Goal: Task Accomplishment & Management: Use online tool/utility

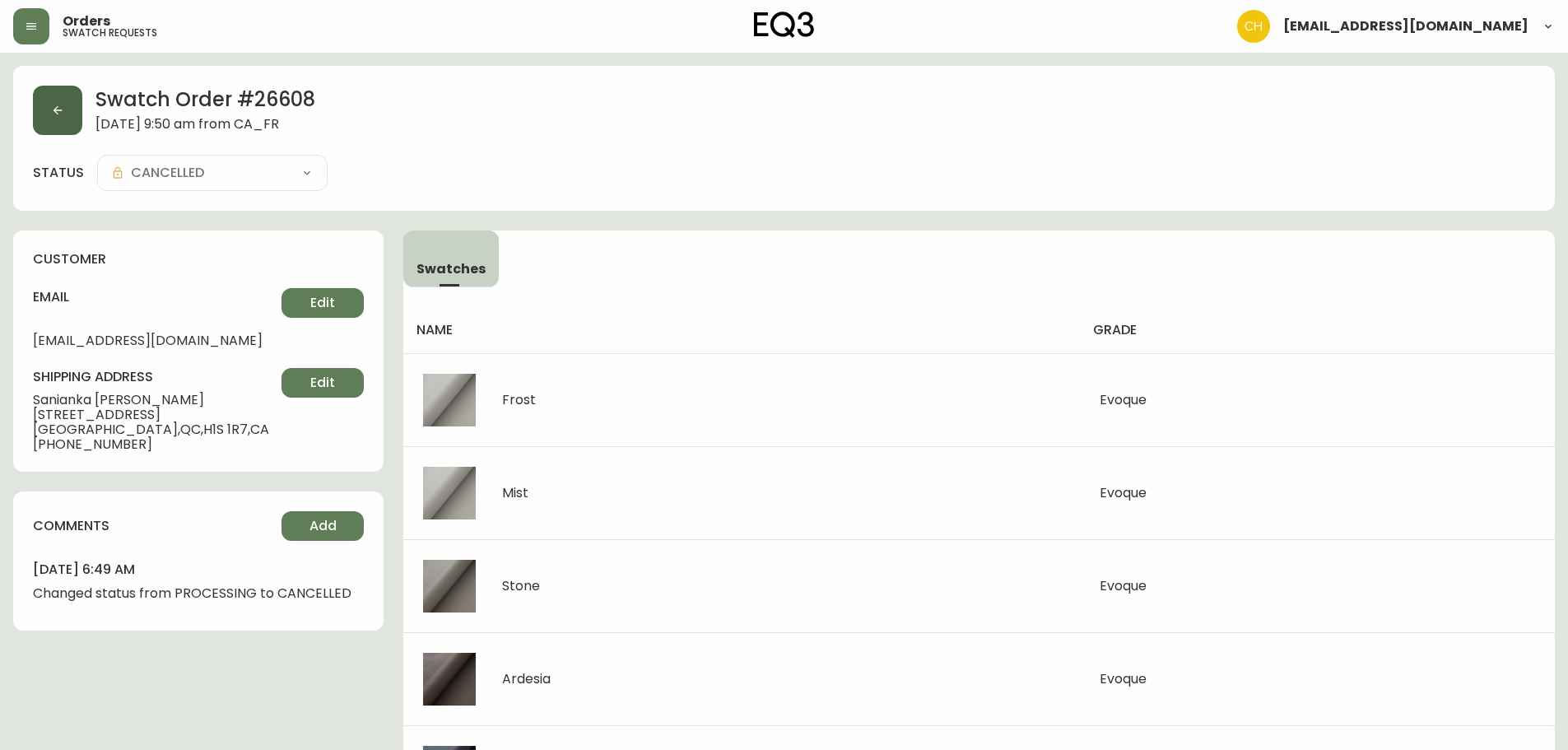
click at [63, 102] on button "button" at bounding box center [58, 110] width 50 height 50
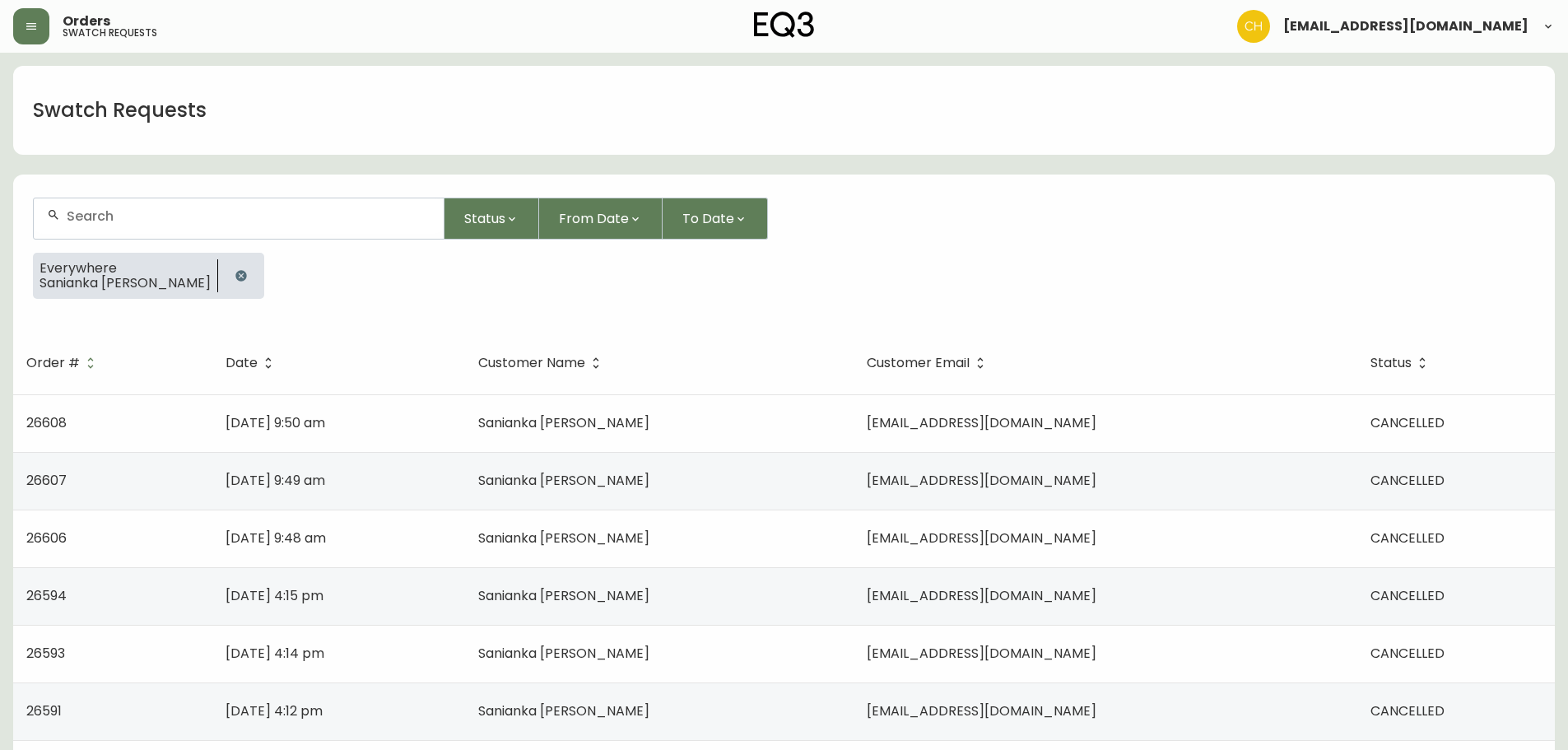
click at [236, 274] on icon "button" at bounding box center [241, 275] width 11 height 11
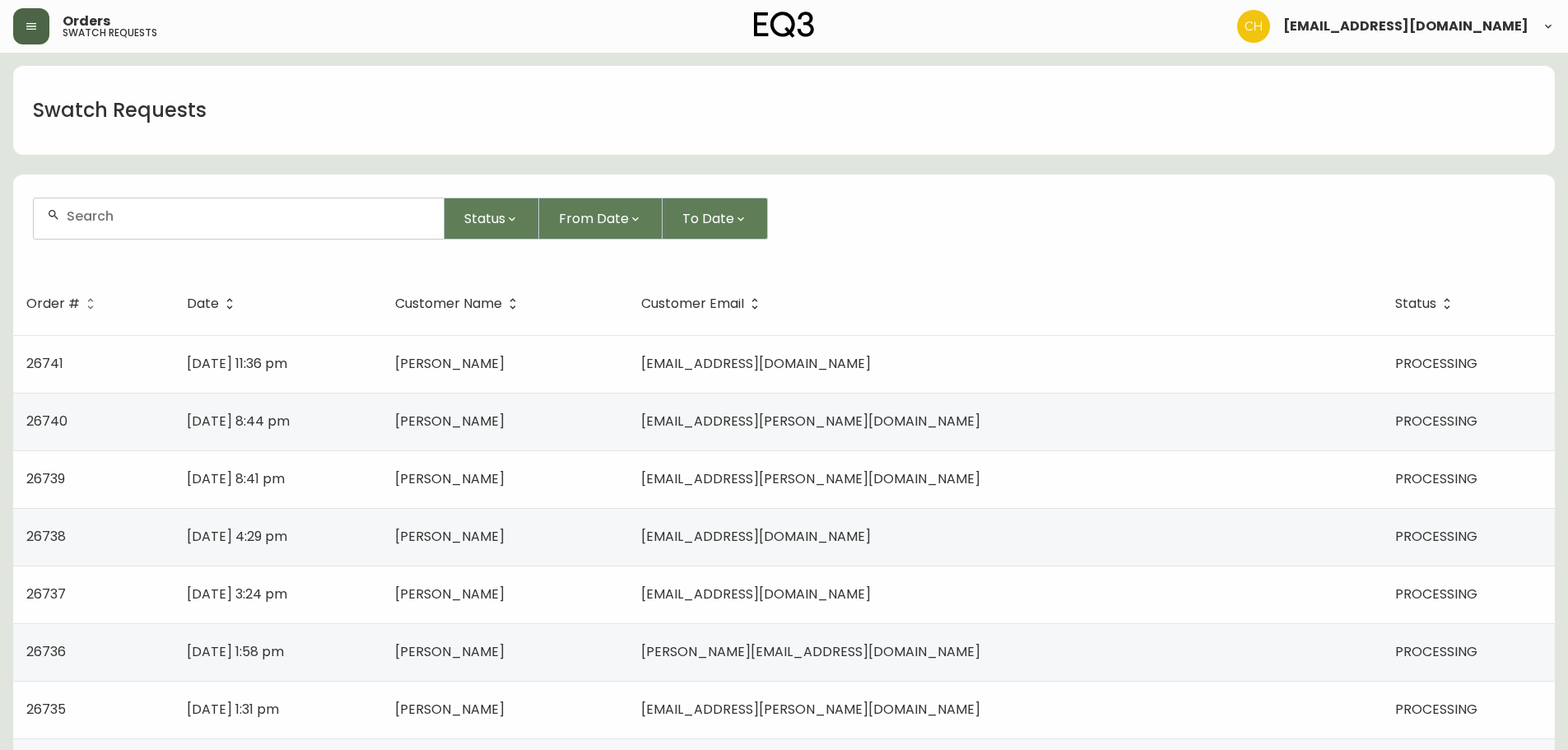
click at [39, 19] on button "button" at bounding box center [30, 26] width 36 height 36
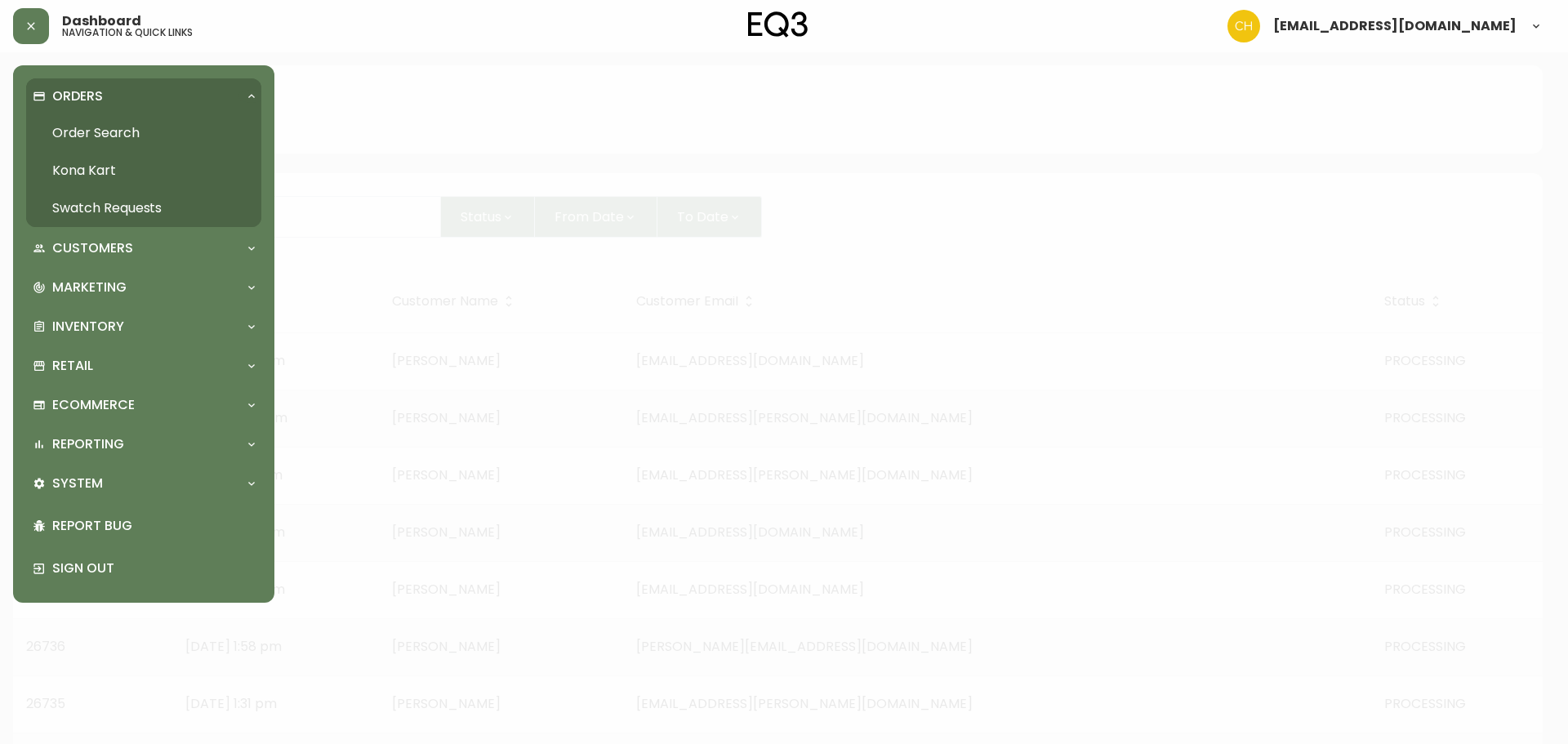
click at [102, 121] on link "Order Search" at bounding box center [144, 132] width 236 height 37
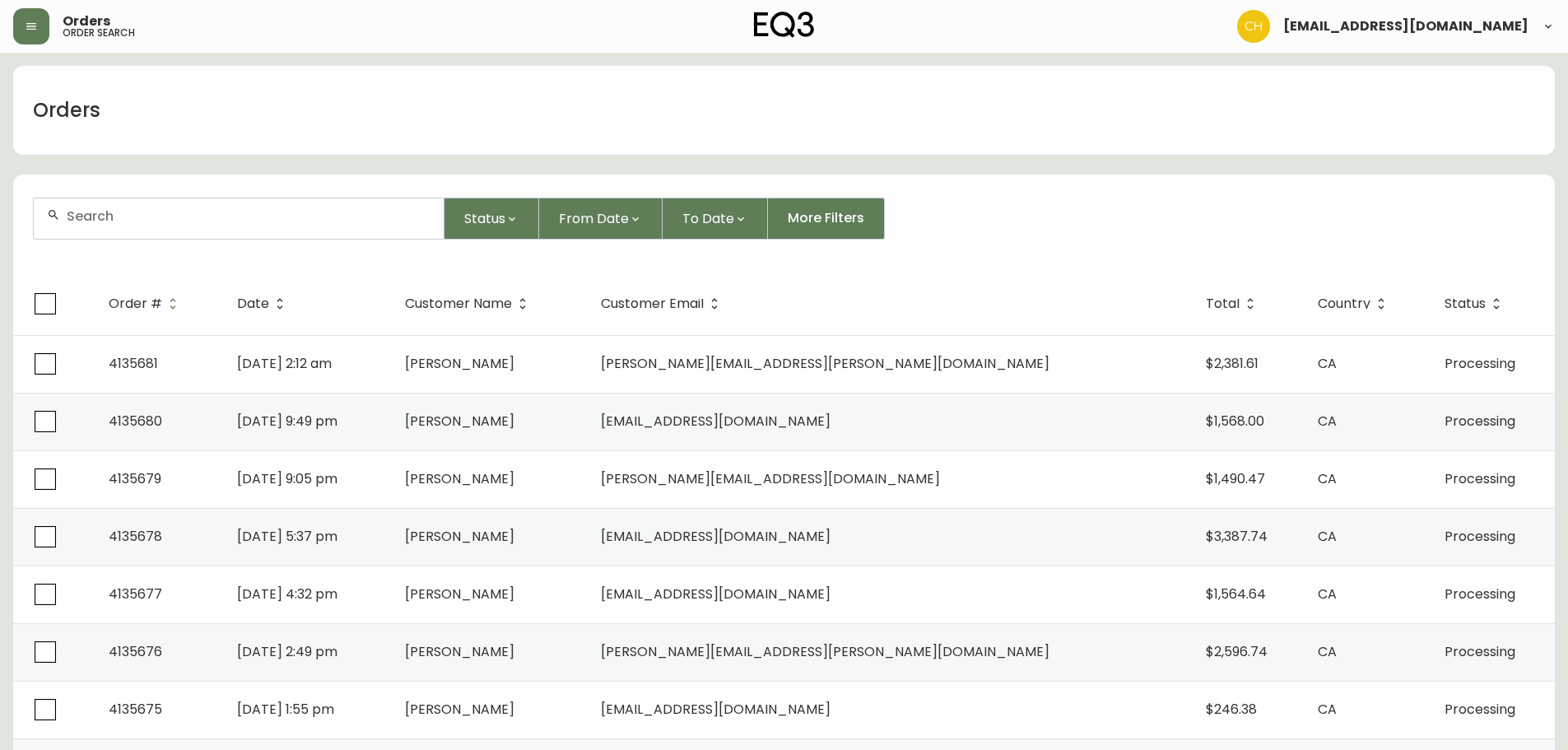
click at [128, 224] on div at bounding box center [238, 219] width 409 height 40
type input "4135650"
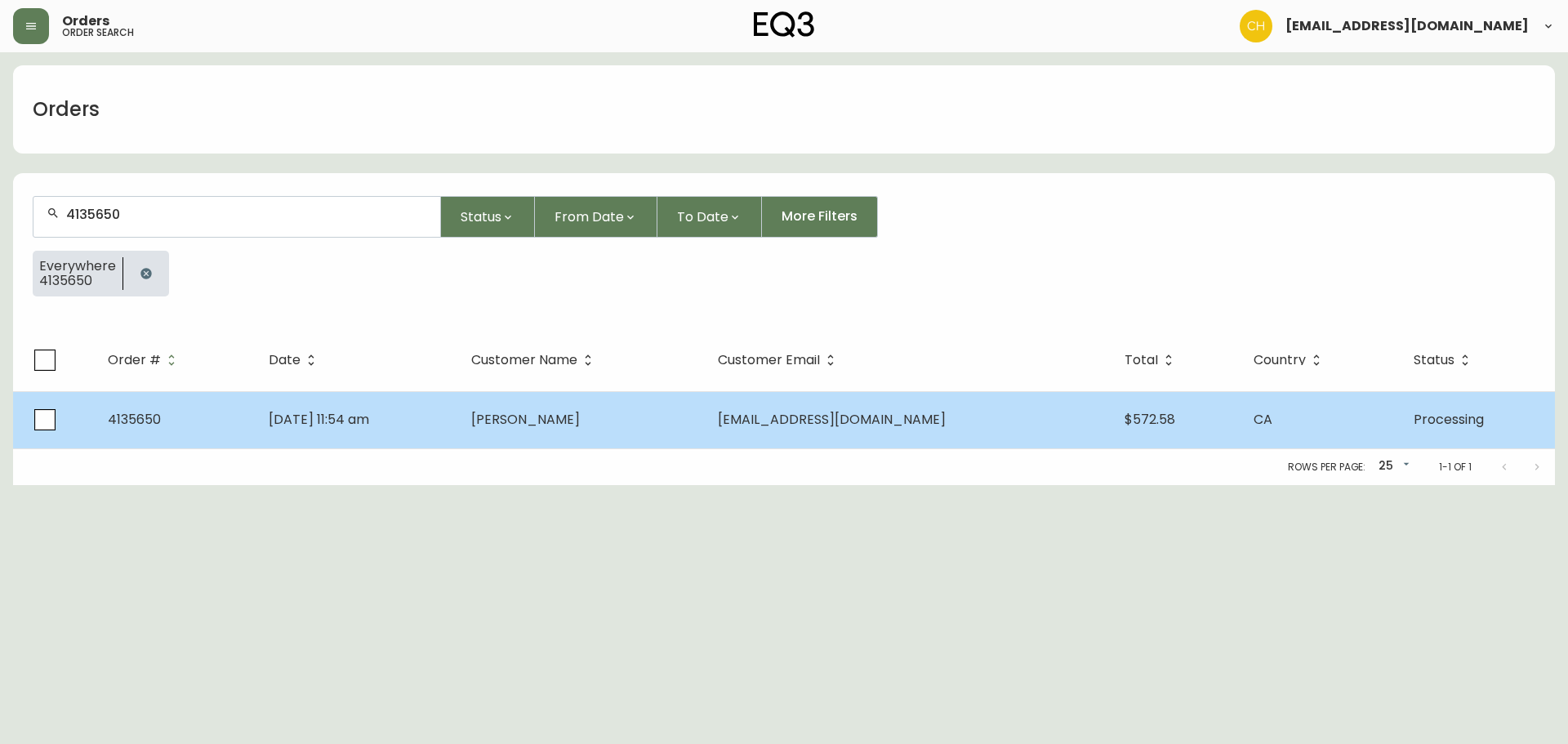
click at [580, 423] on span "[PERSON_NAME]" at bounding box center [525, 419] width 109 height 19
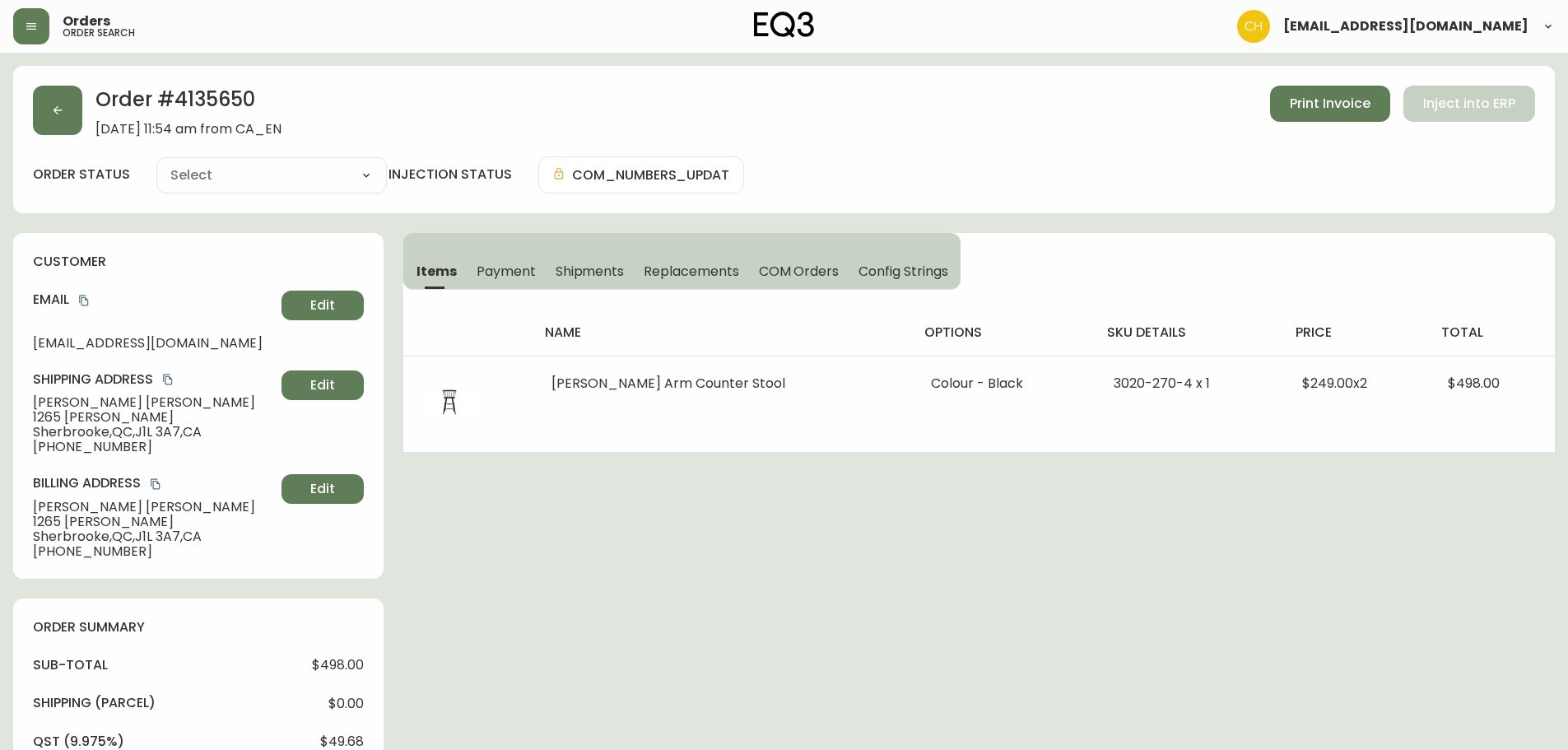
type input "Processing"
select select "PROCESSING"
click at [70, 103] on button "button" at bounding box center [58, 110] width 50 height 50
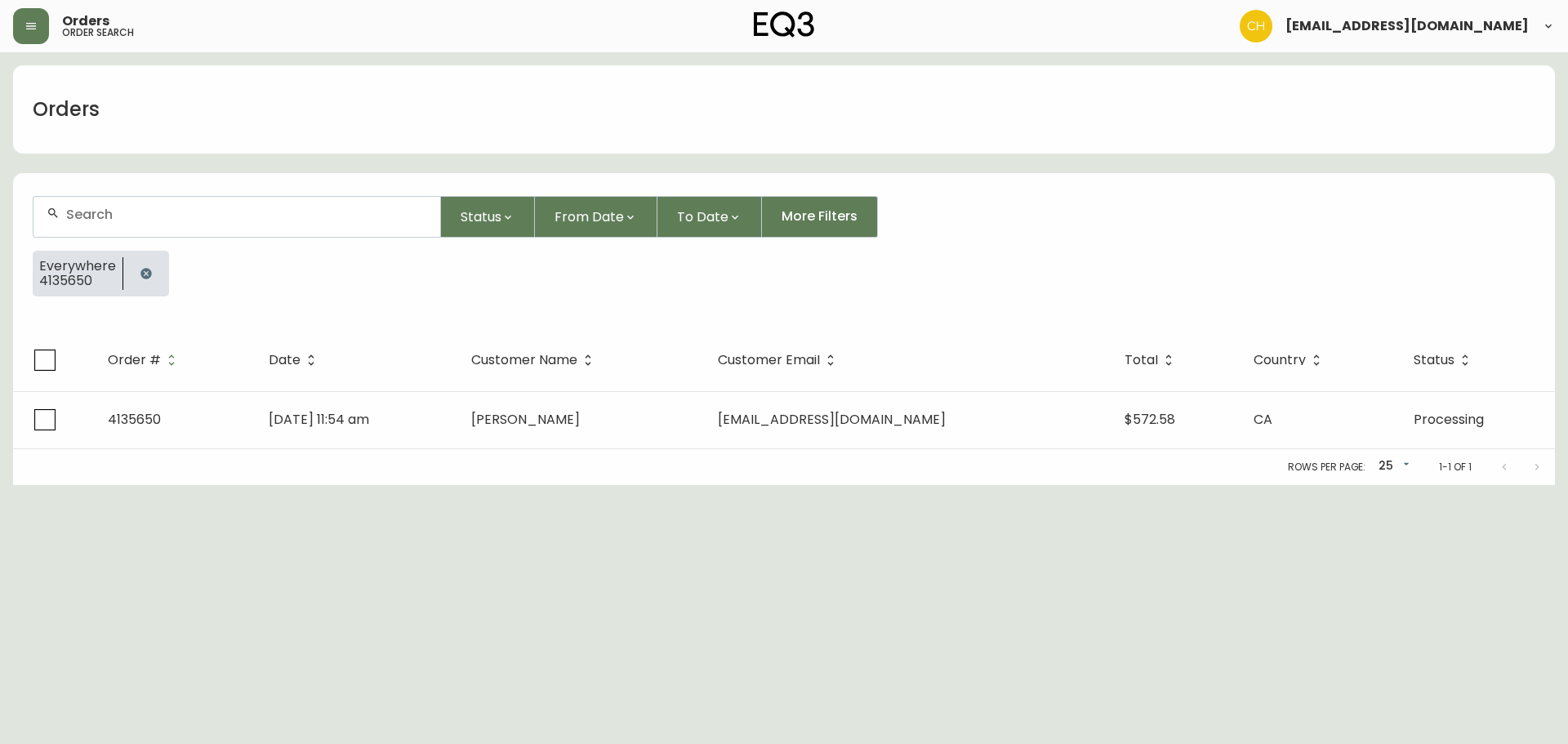
click at [92, 209] on input "text" at bounding box center [246, 214] width 361 height 16
type input "4135653"
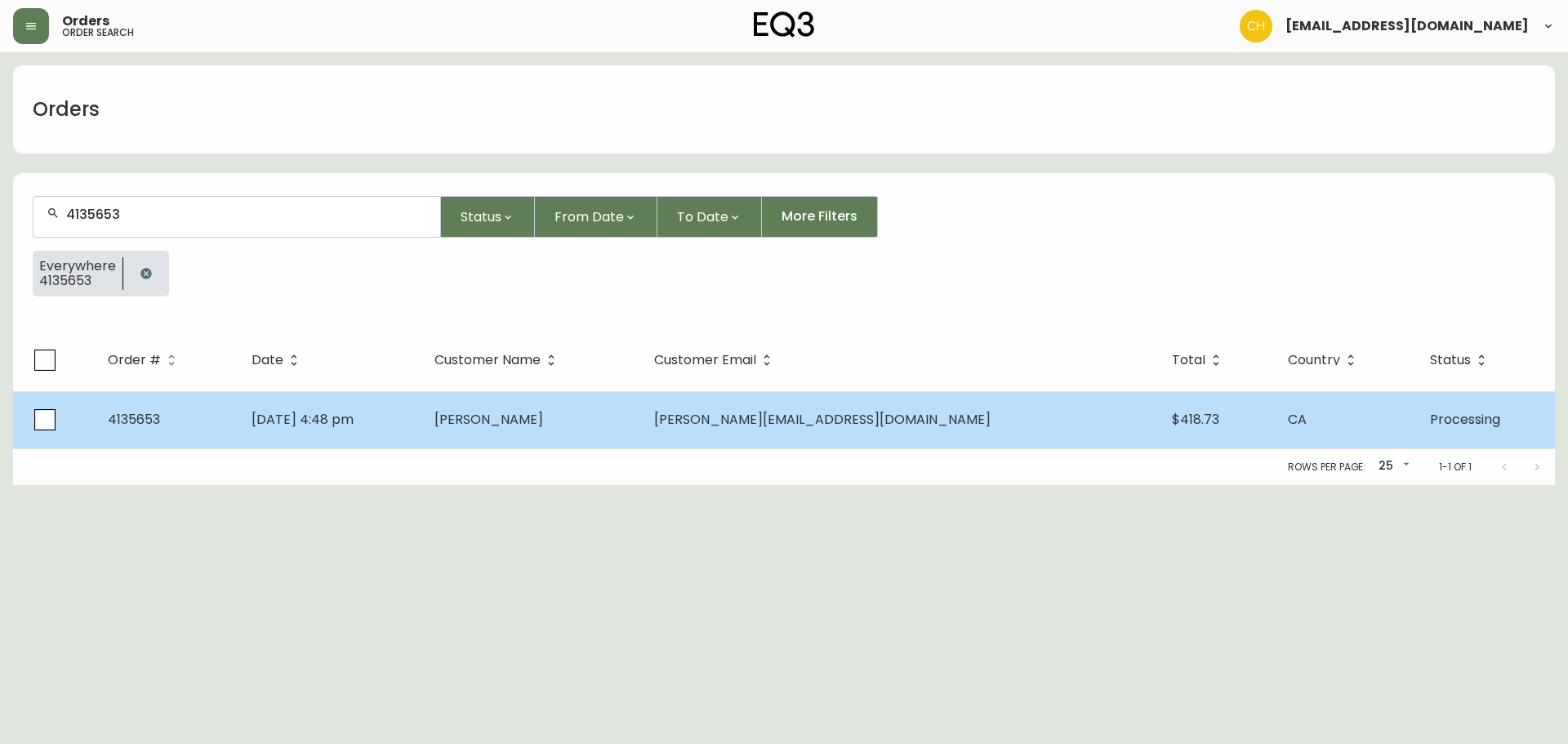
click at [641, 431] on td "[PERSON_NAME]" at bounding box center [531, 419] width 220 height 58
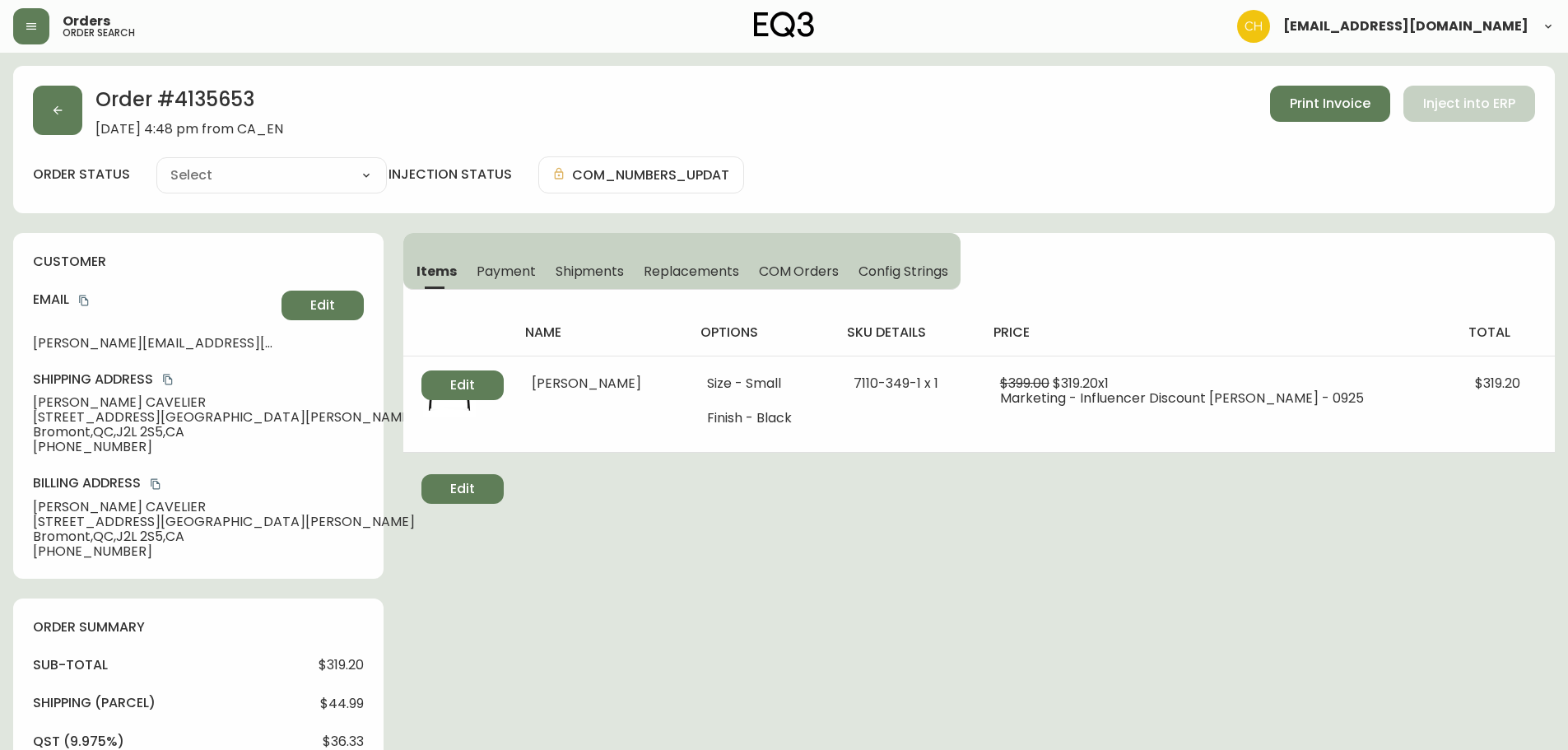
type input "Processing"
select select "PROCESSING"
click at [49, 121] on button "button" at bounding box center [58, 110] width 50 height 50
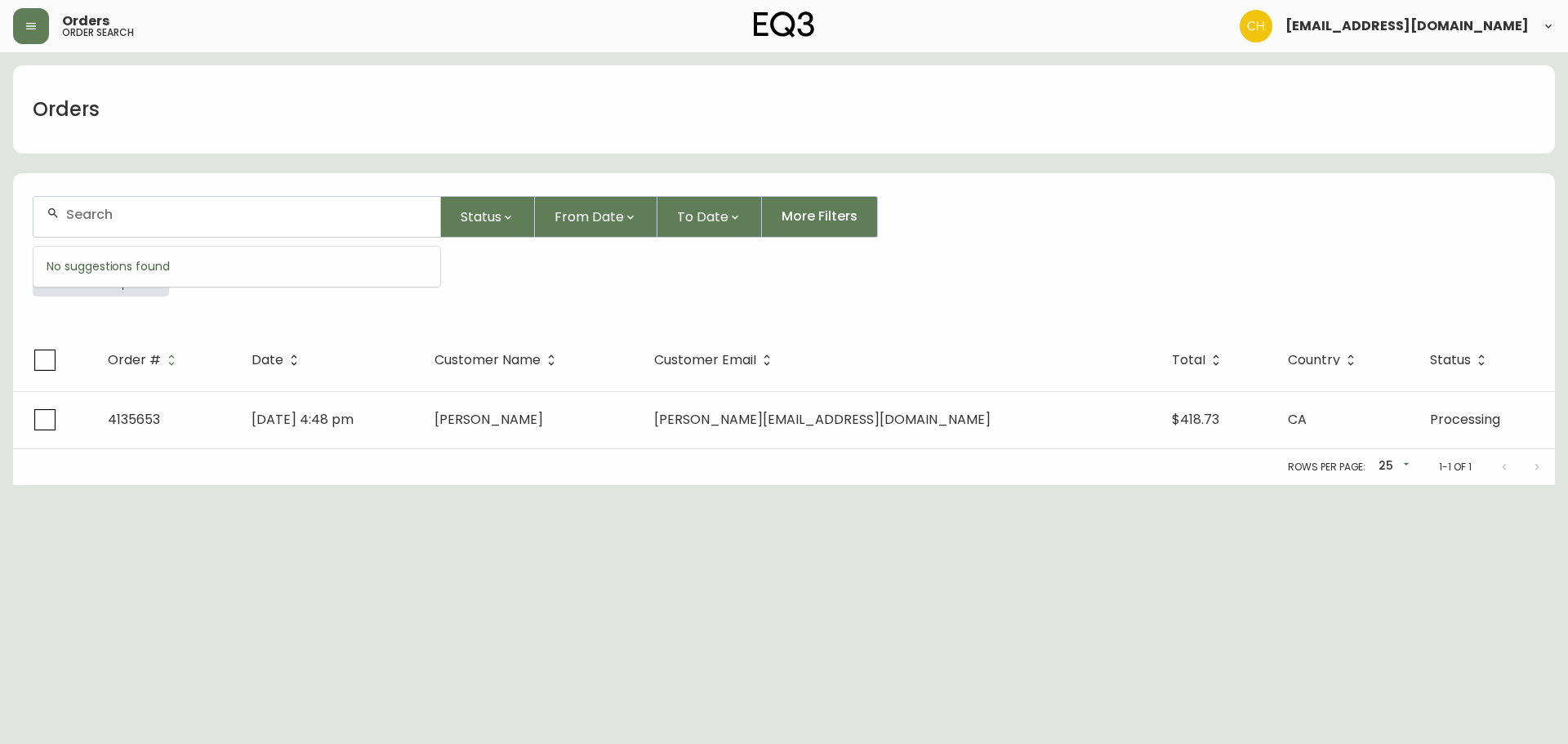
drag, startPoint x: 133, startPoint y: 210, endPoint x: 132, endPoint y: 202, distance: 8.1
click at [133, 205] on div at bounding box center [237, 217] width 406 height 40
type input "4135661"
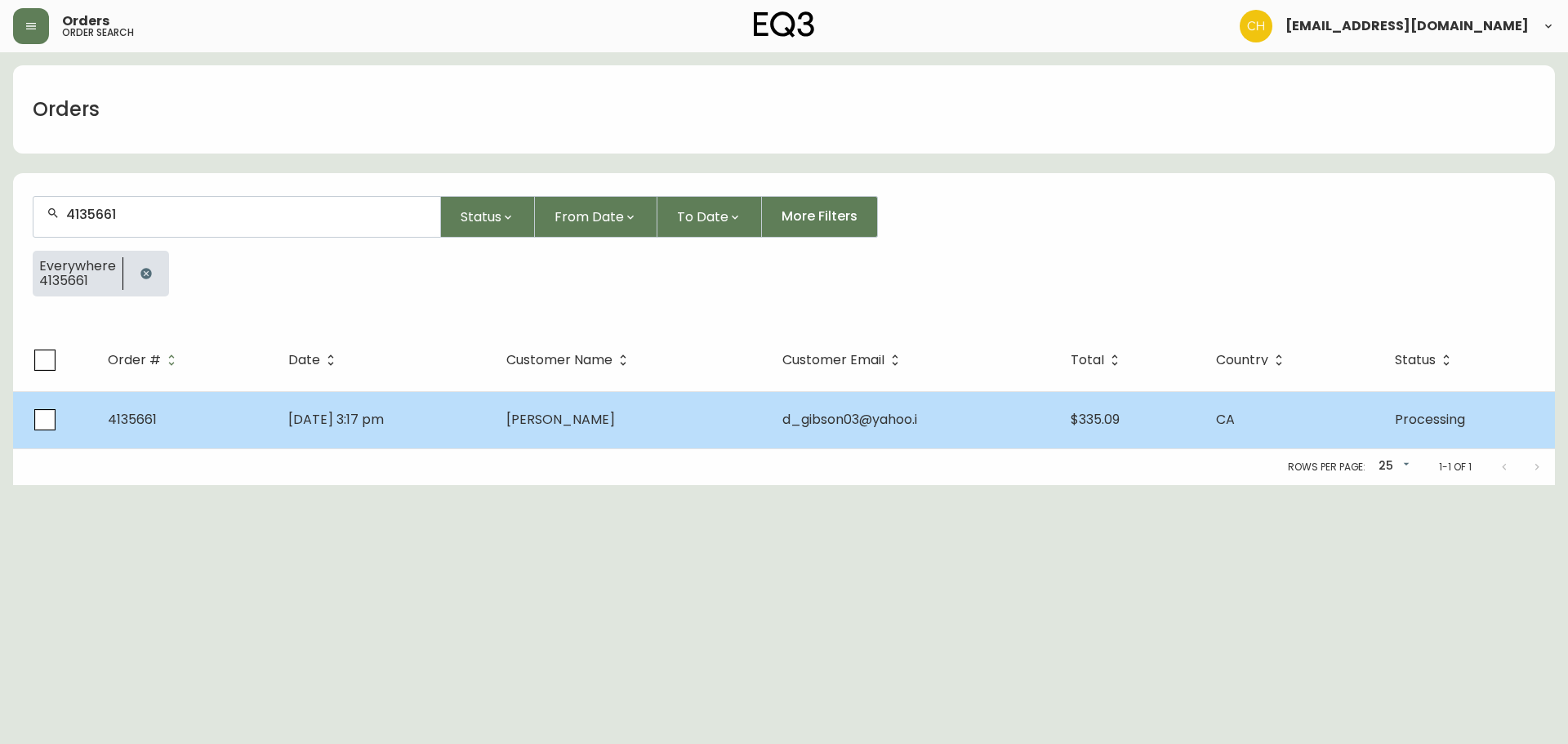
click at [700, 436] on td "[PERSON_NAME]" at bounding box center [630, 419] width 275 height 58
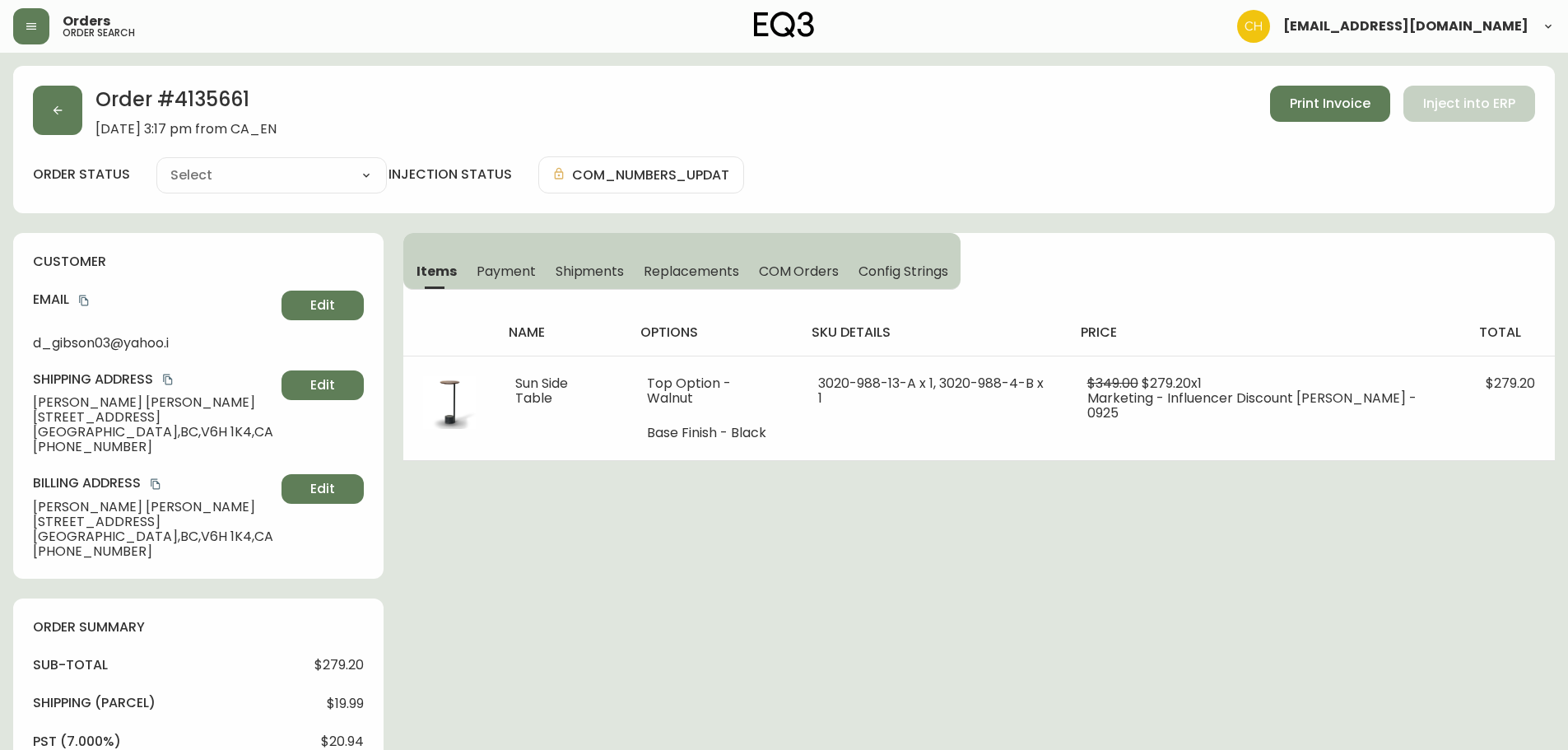
type input "Processing"
select select "PROCESSING"
click at [55, 110] on button "button" at bounding box center [58, 110] width 50 height 50
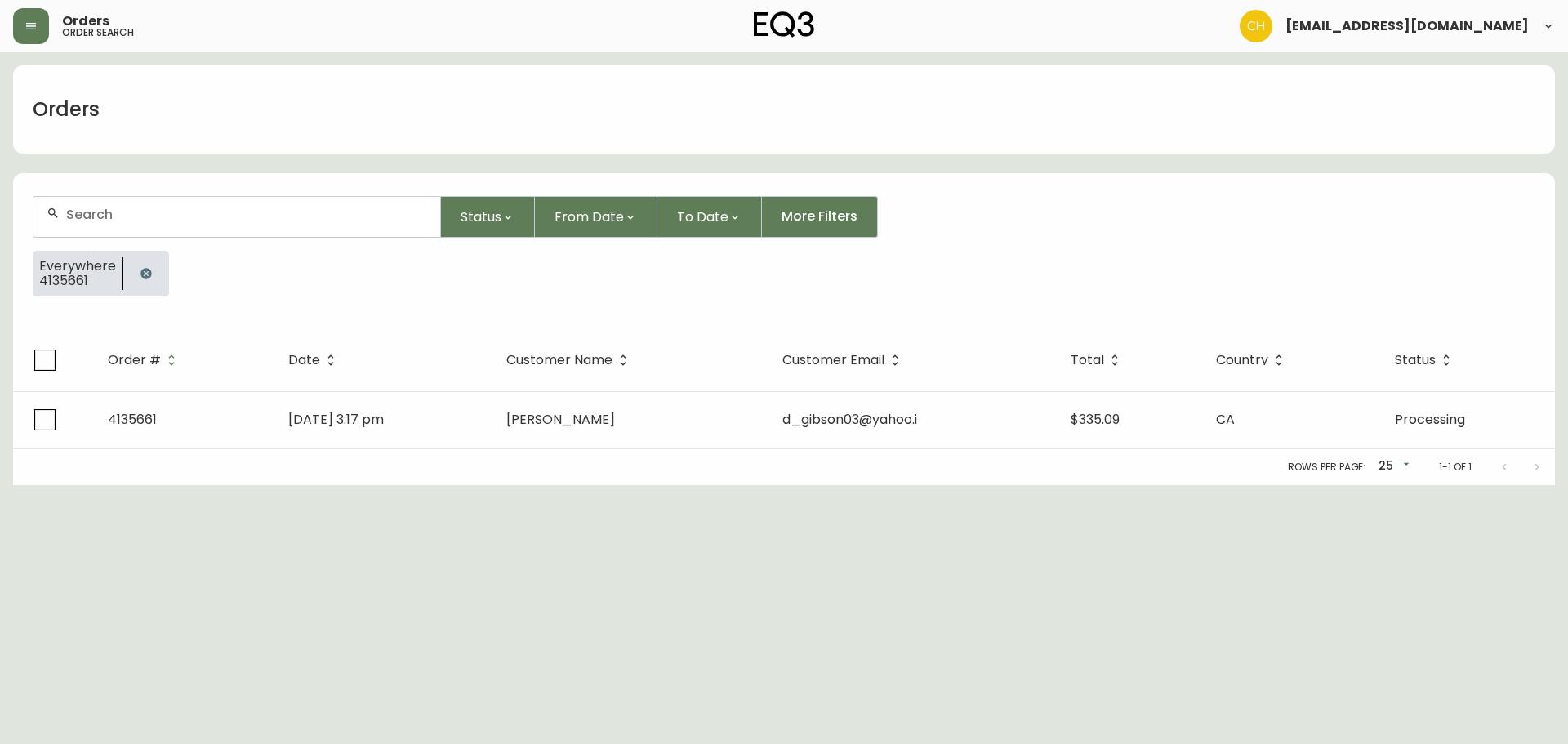
click at [149, 213] on input "text" at bounding box center [246, 214] width 361 height 16
type input "4135663"
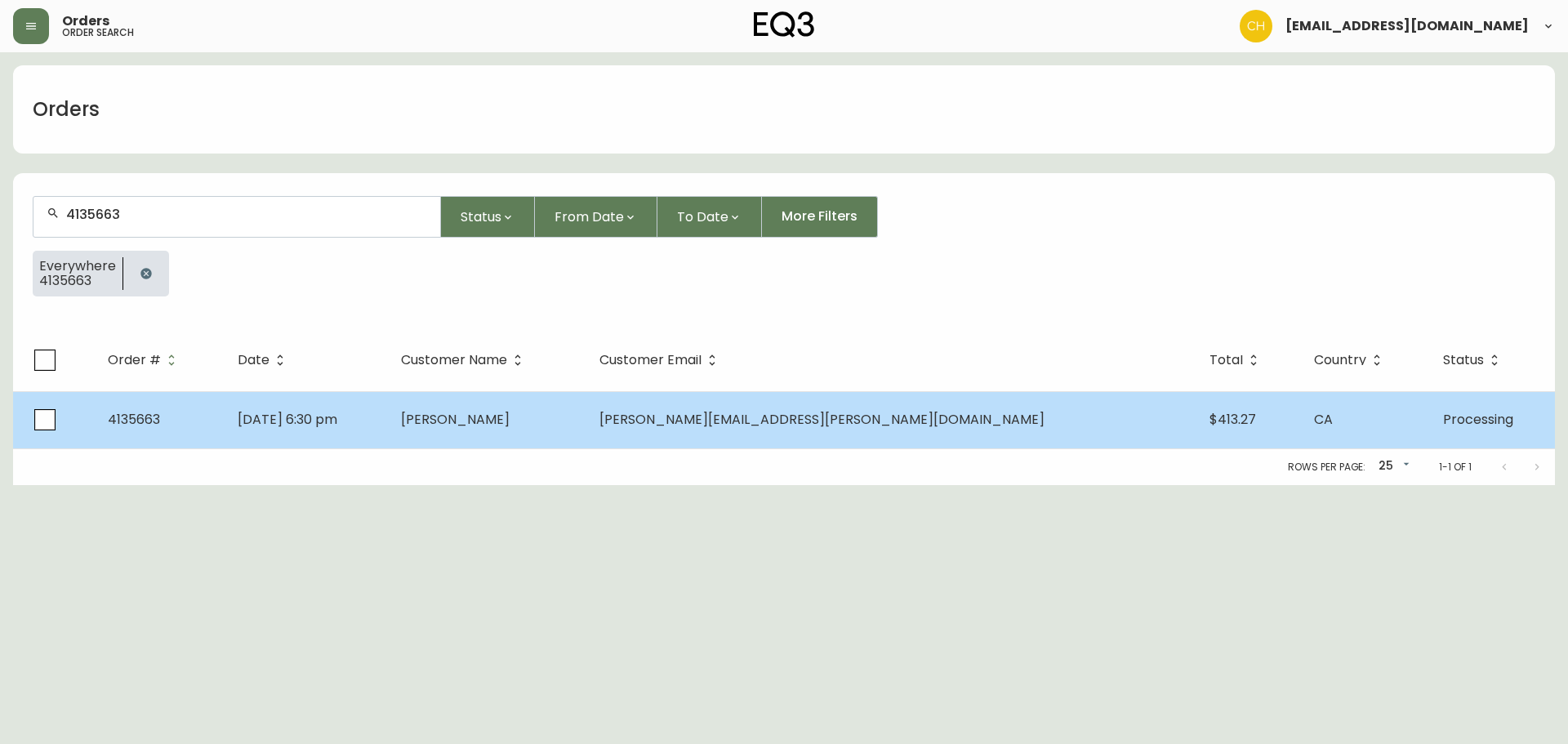
click at [510, 412] on span "[PERSON_NAME]" at bounding box center [455, 419] width 109 height 19
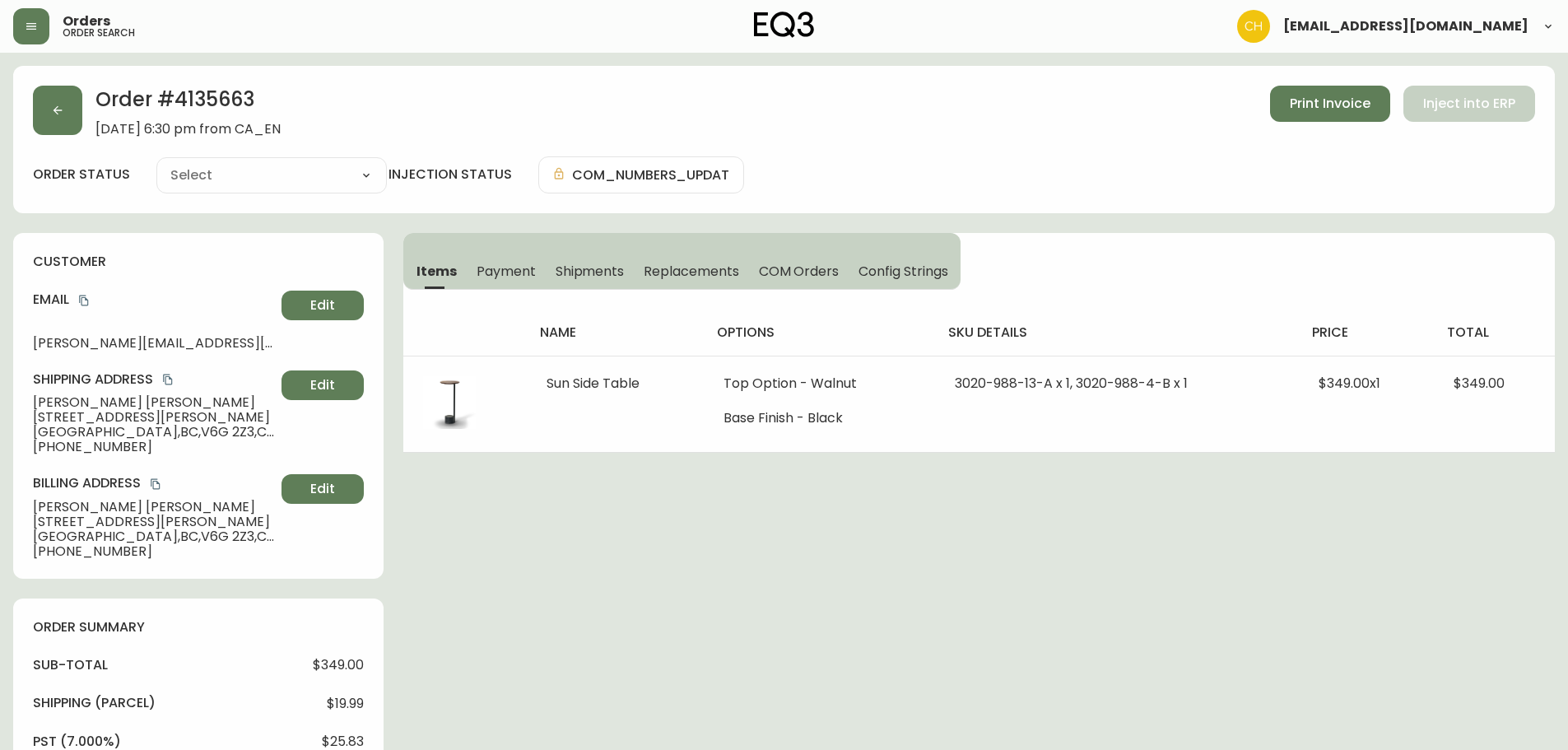
type input "Processing"
select select "PROCESSING"
click at [74, 112] on button "button" at bounding box center [58, 110] width 50 height 50
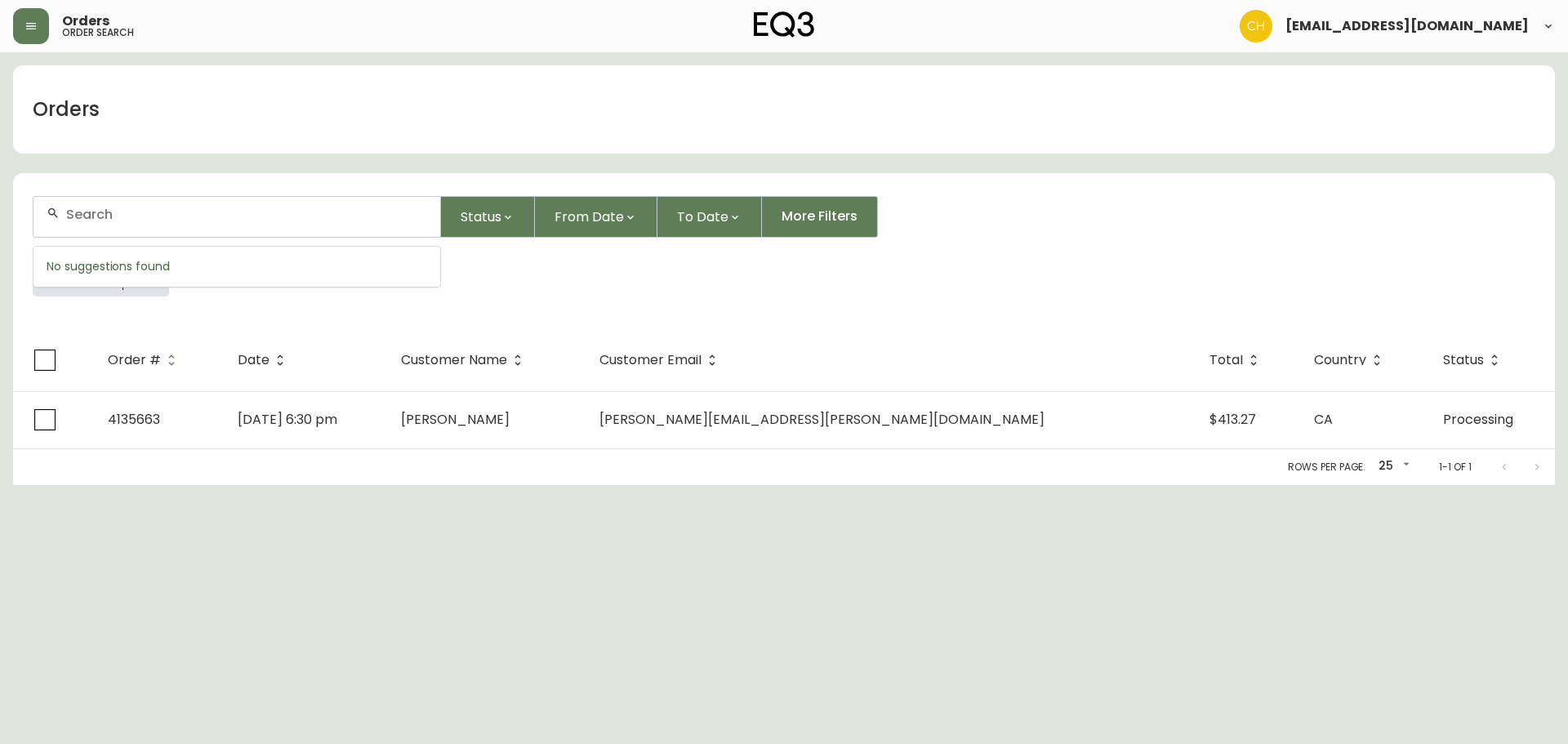
click at [91, 211] on input "text" at bounding box center [246, 214] width 361 height 16
type input "4135669"
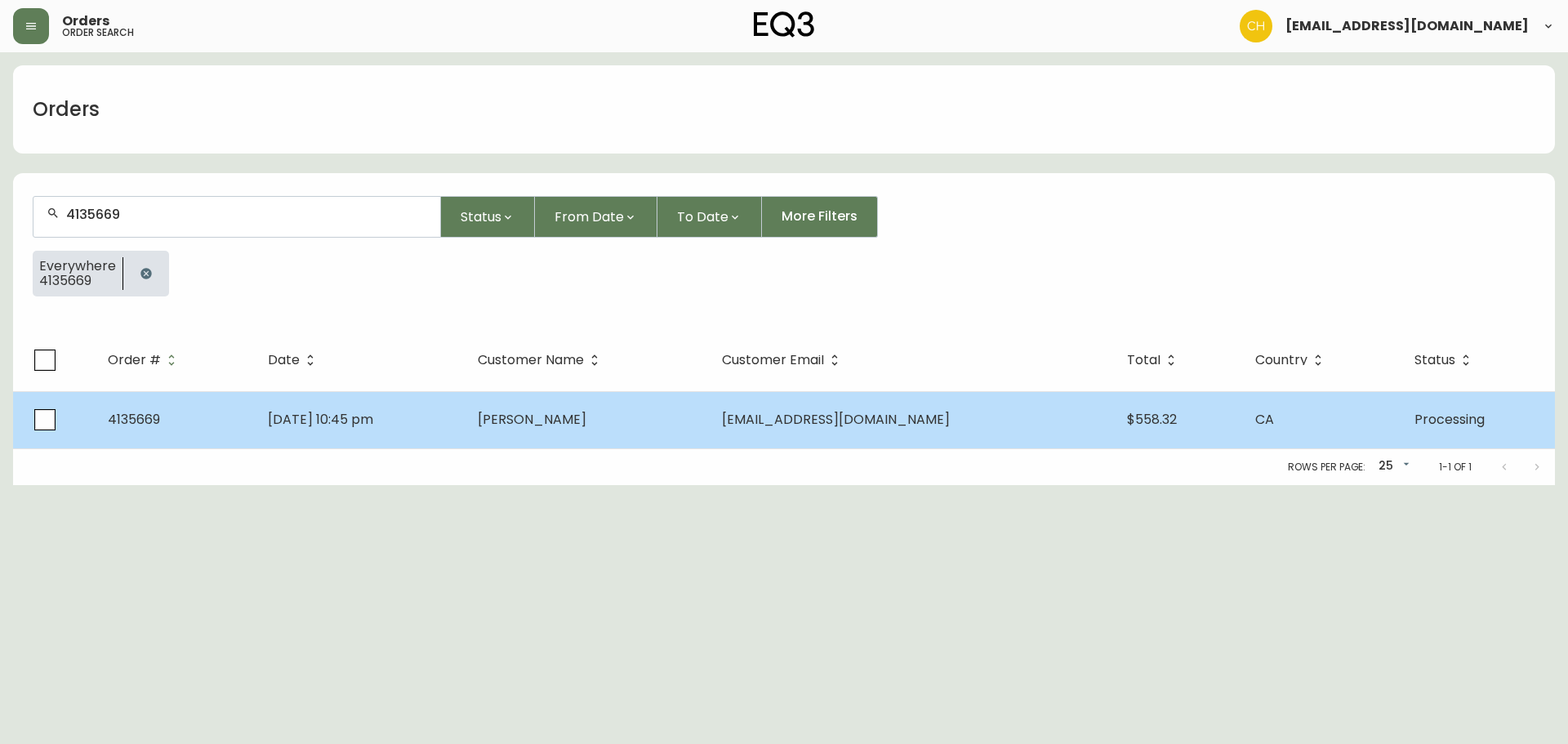
click at [546, 414] on span "[PERSON_NAME]" at bounding box center [531, 419] width 109 height 19
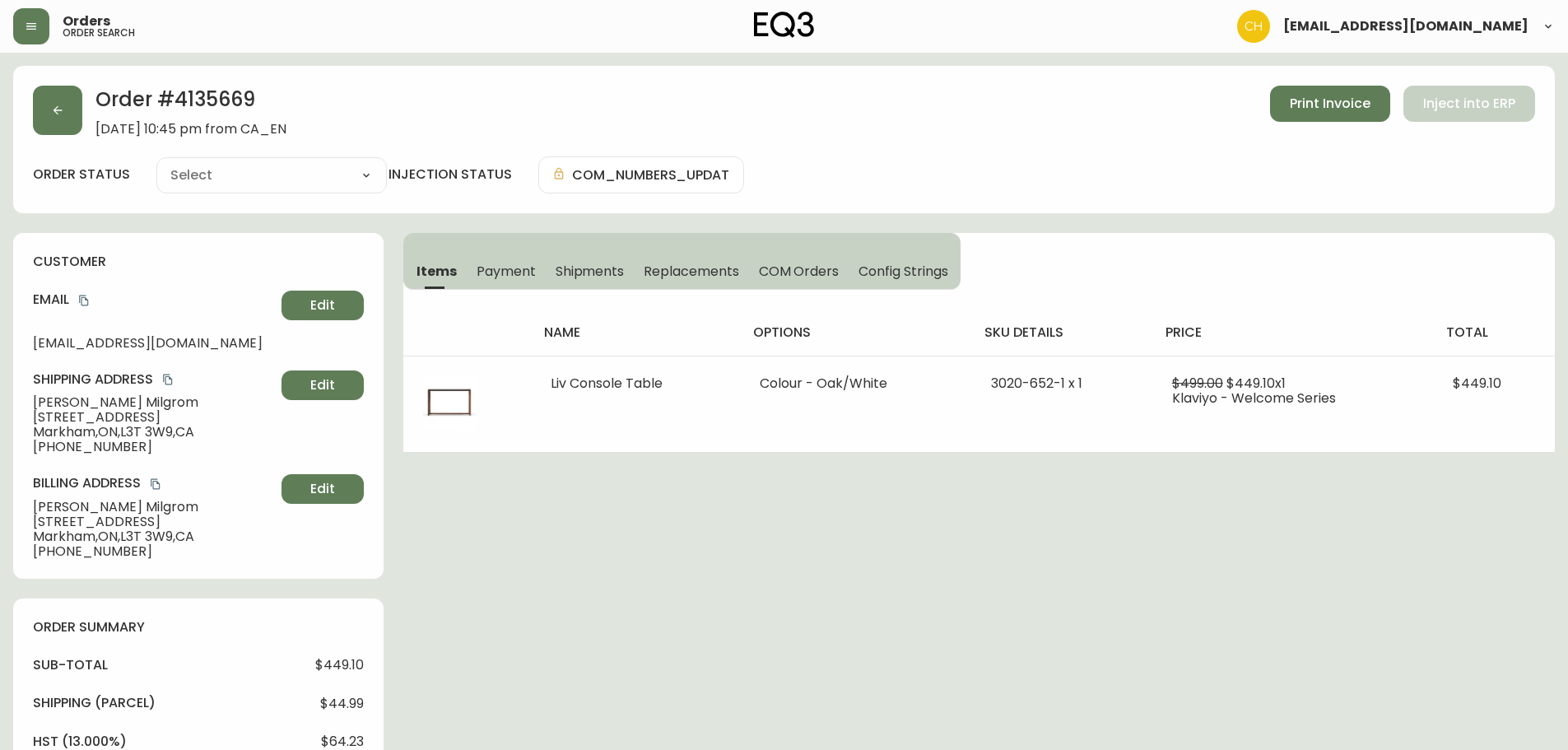
type input "Processing"
select select "PROCESSING"
click at [58, 112] on icon "button" at bounding box center [57, 110] width 13 height 13
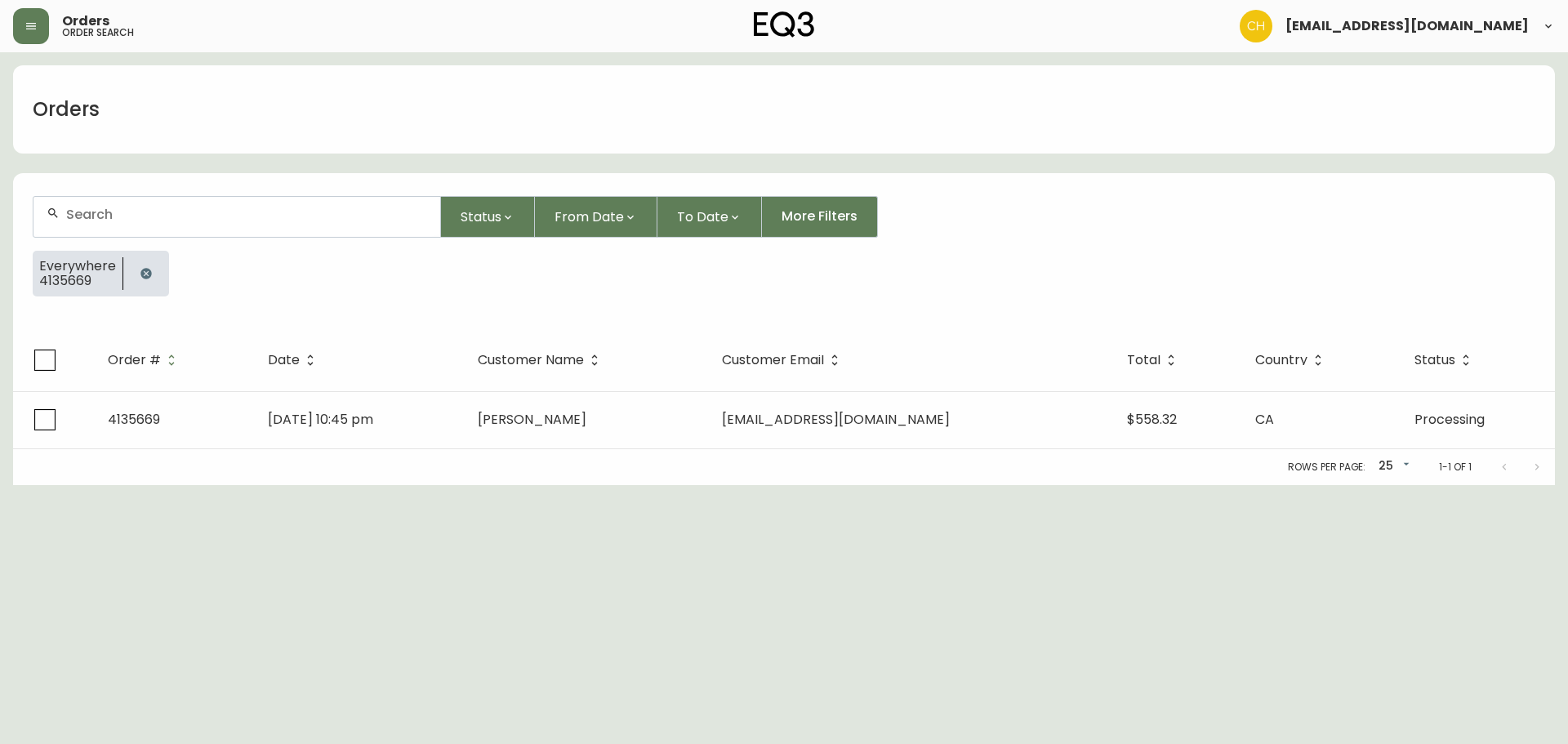
click at [100, 212] on input "text" at bounding box center [246, 214] width 361 height 16
type input "4135647"
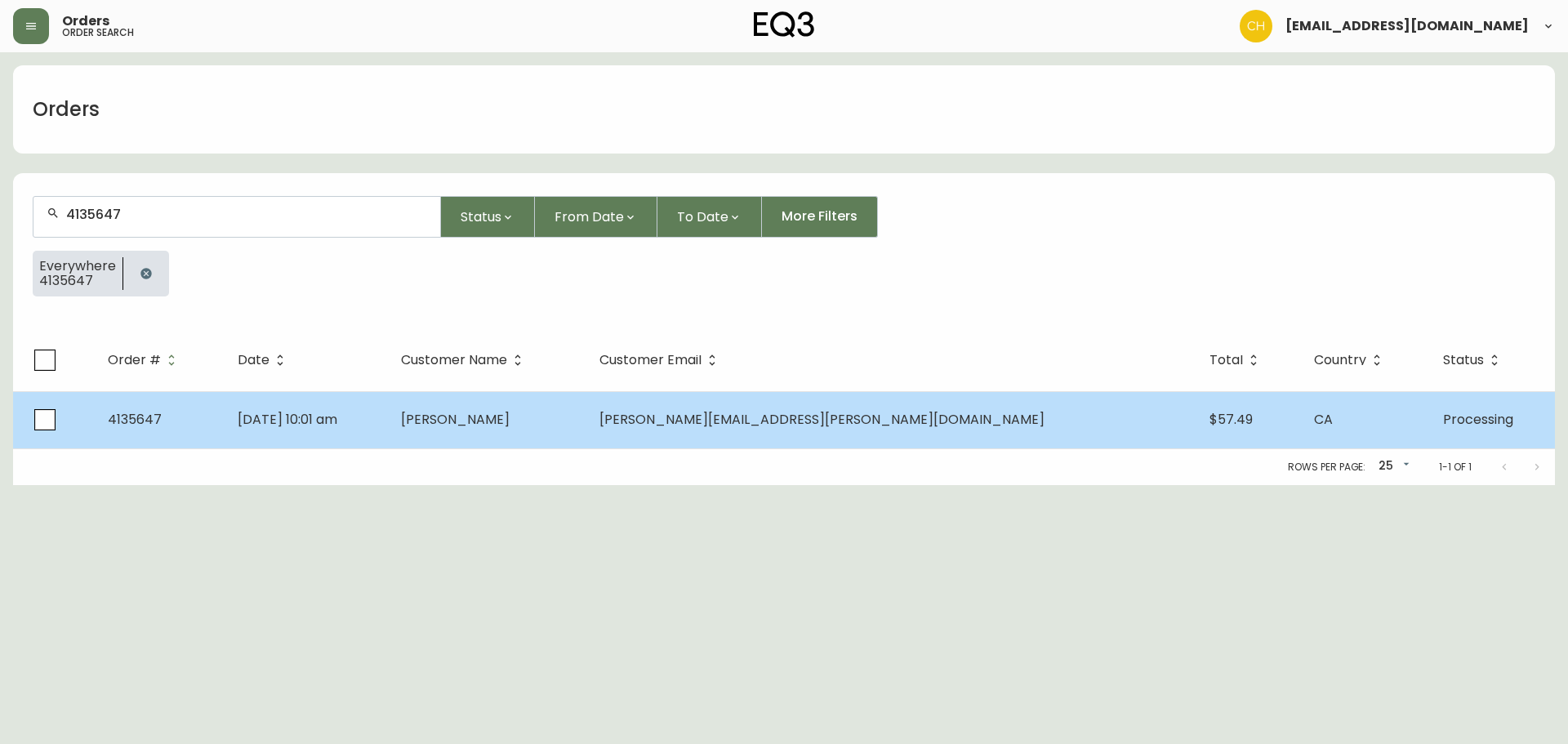
click at [387, 430] on td "[DATE] 10:01 am" at bounding box center [306, 419] width 163 height 58
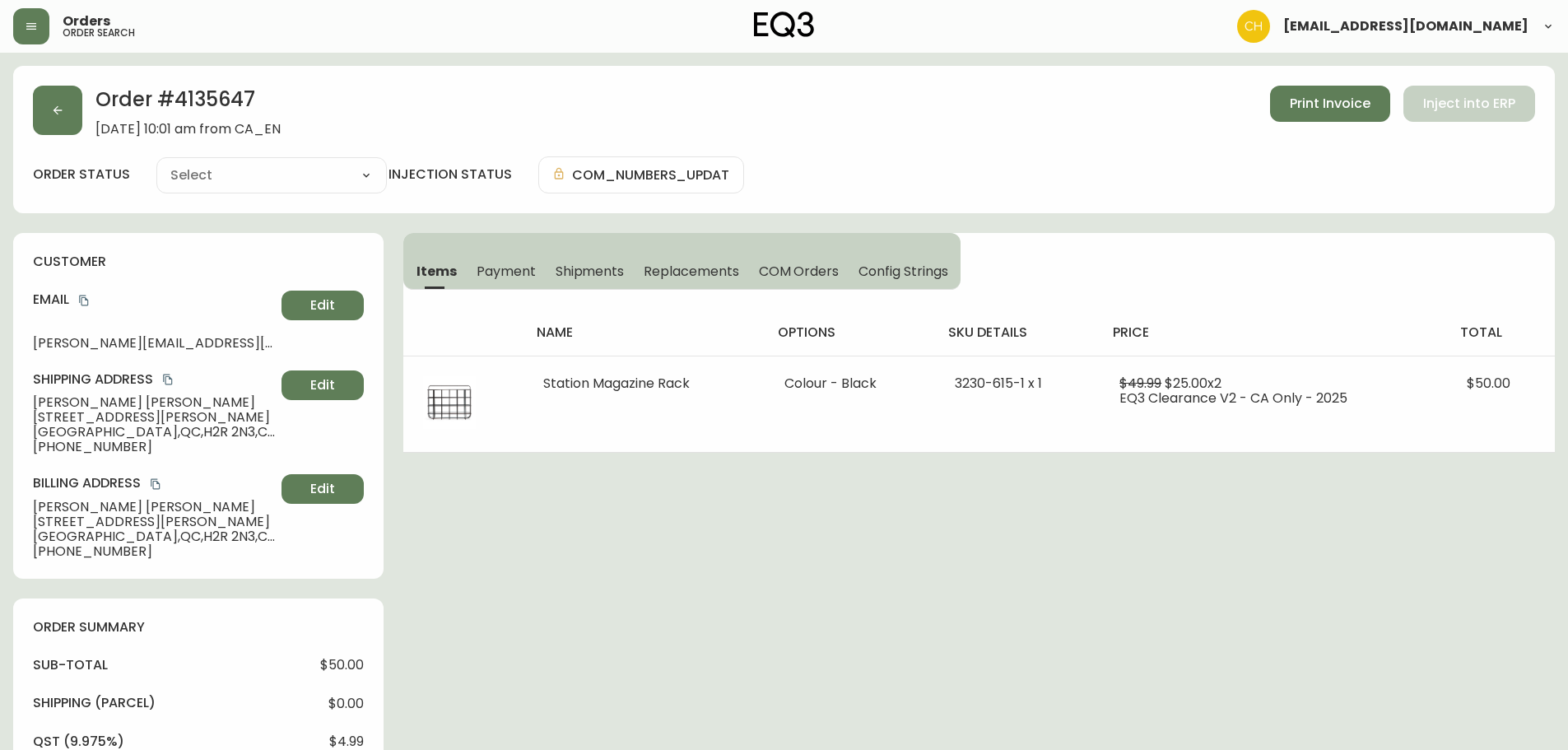
type input "Processing"
select select "PROCESSING"
click at [78, 105] on button "button" at bounding box center [58, 110] width 50 height 50
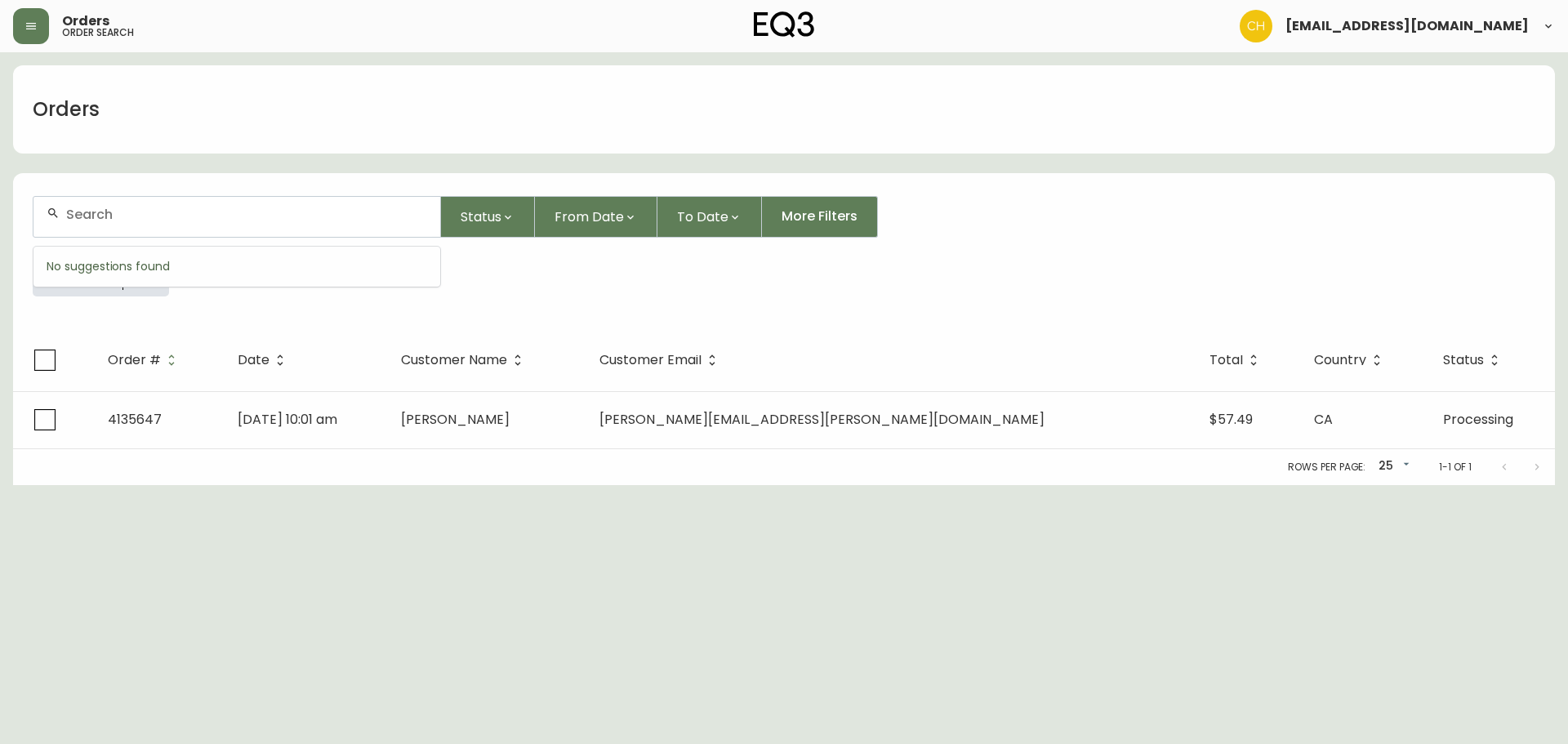
click at [81, 213] on input "text" at bounding box center [246, 214] width 361 height 16
type input "4135651"
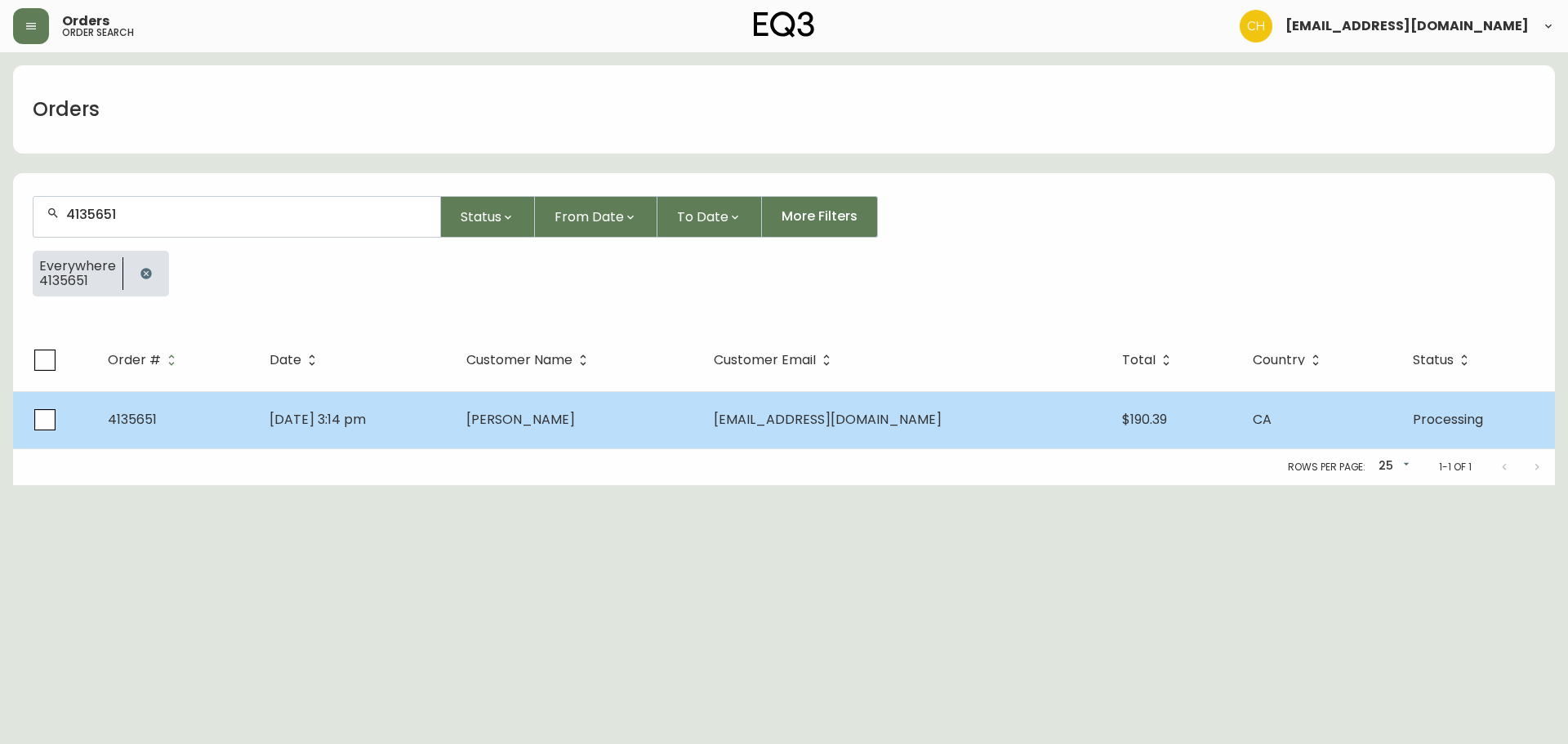
click at [510, 417] on td "[PERSON_NAME]" at bounding box center [576, 419] width 247 height 58
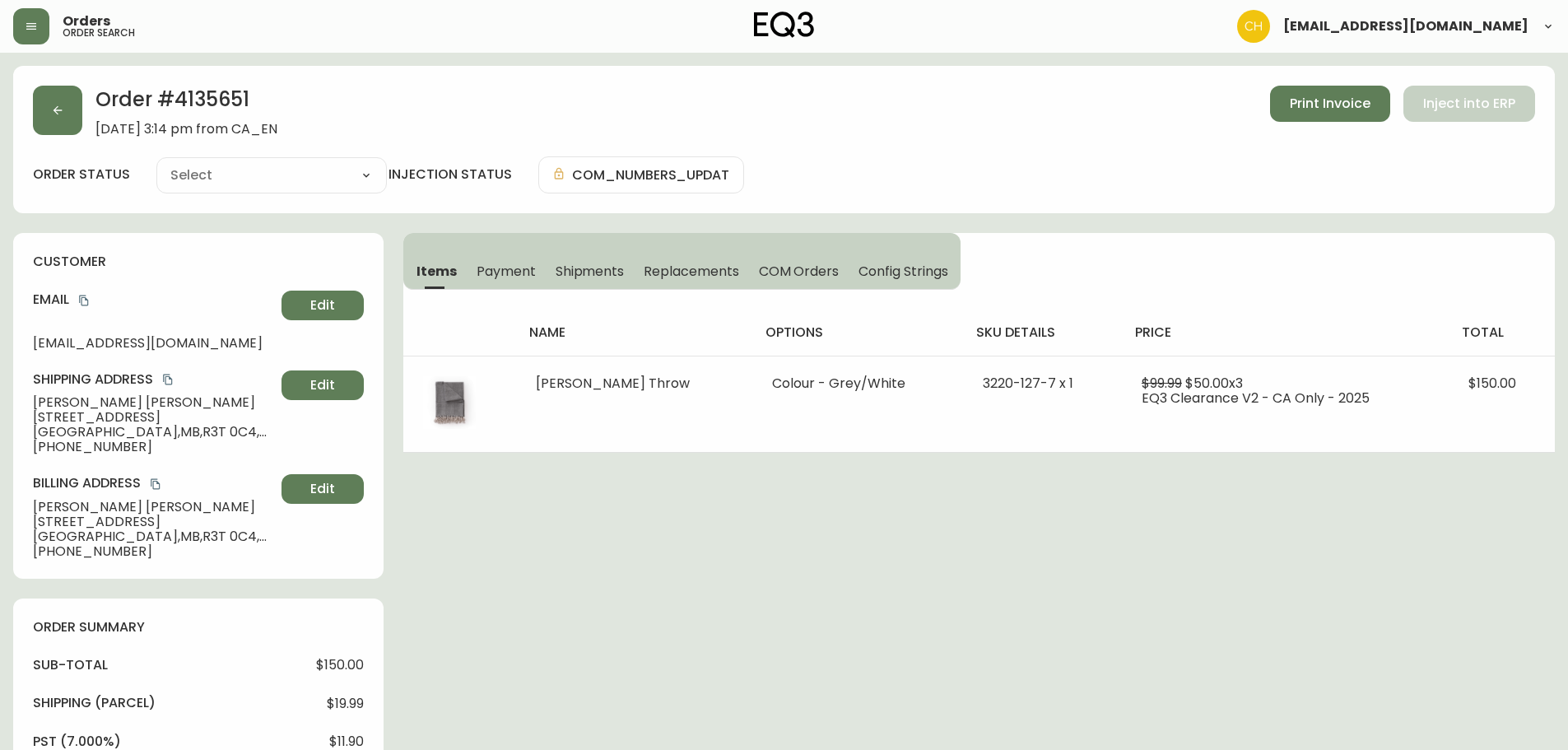
type input "Processing"
select select "PROCESSING"
click at [61, 115] on icon "button" at bounding box center [57, 110] width 13 height 13
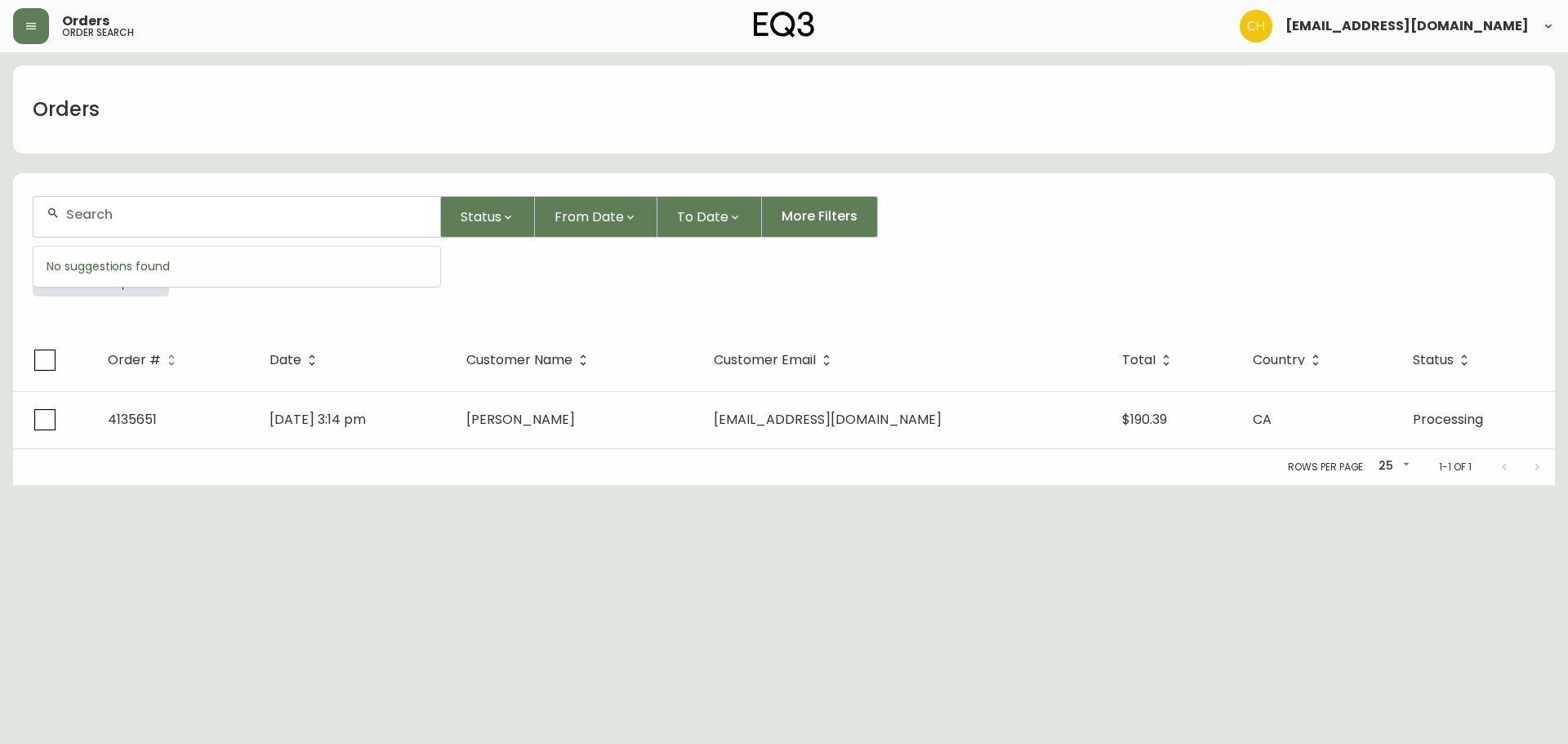
click at [73, 215] on input "text" at bounding box center [246, 214] width 361 height 16
type input "4135658"
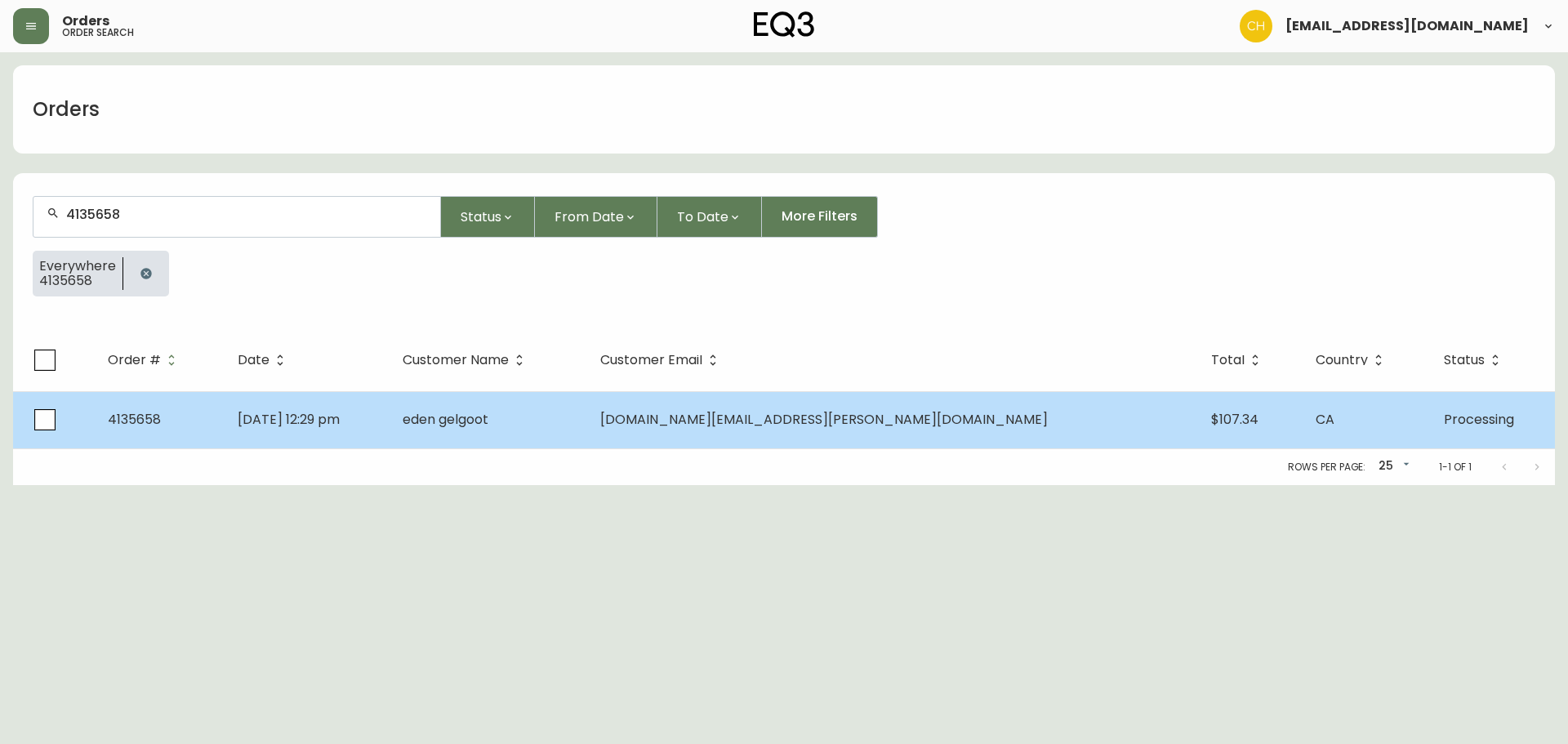
click at [489, 414] on span "eden gelgoot" at bounding box center [446, 419] width 86 height 19
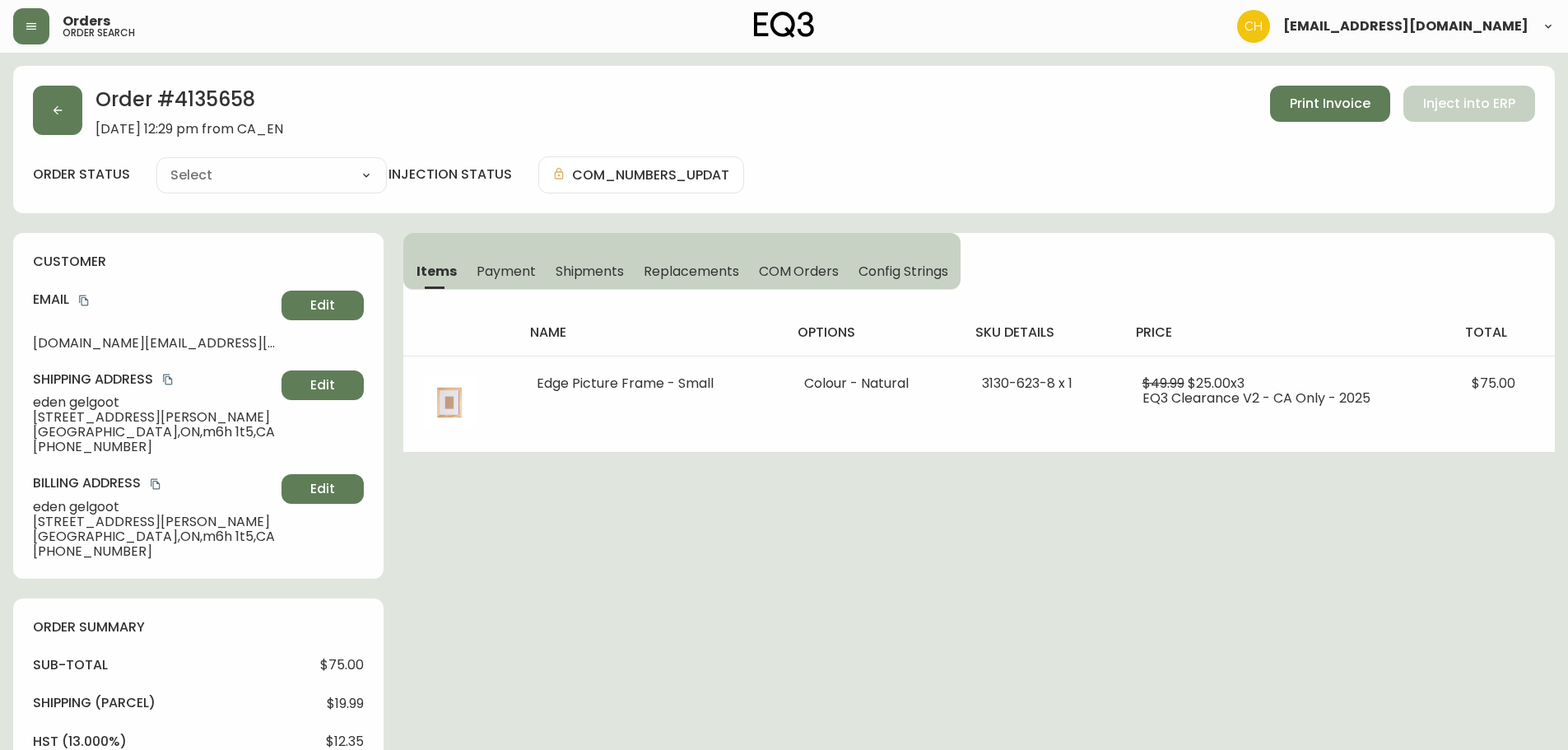
type input "Processing"
select select "PROCESSING"
click at [49, 96] on button "button" at bounding box center [58, 110] width 50 height 50
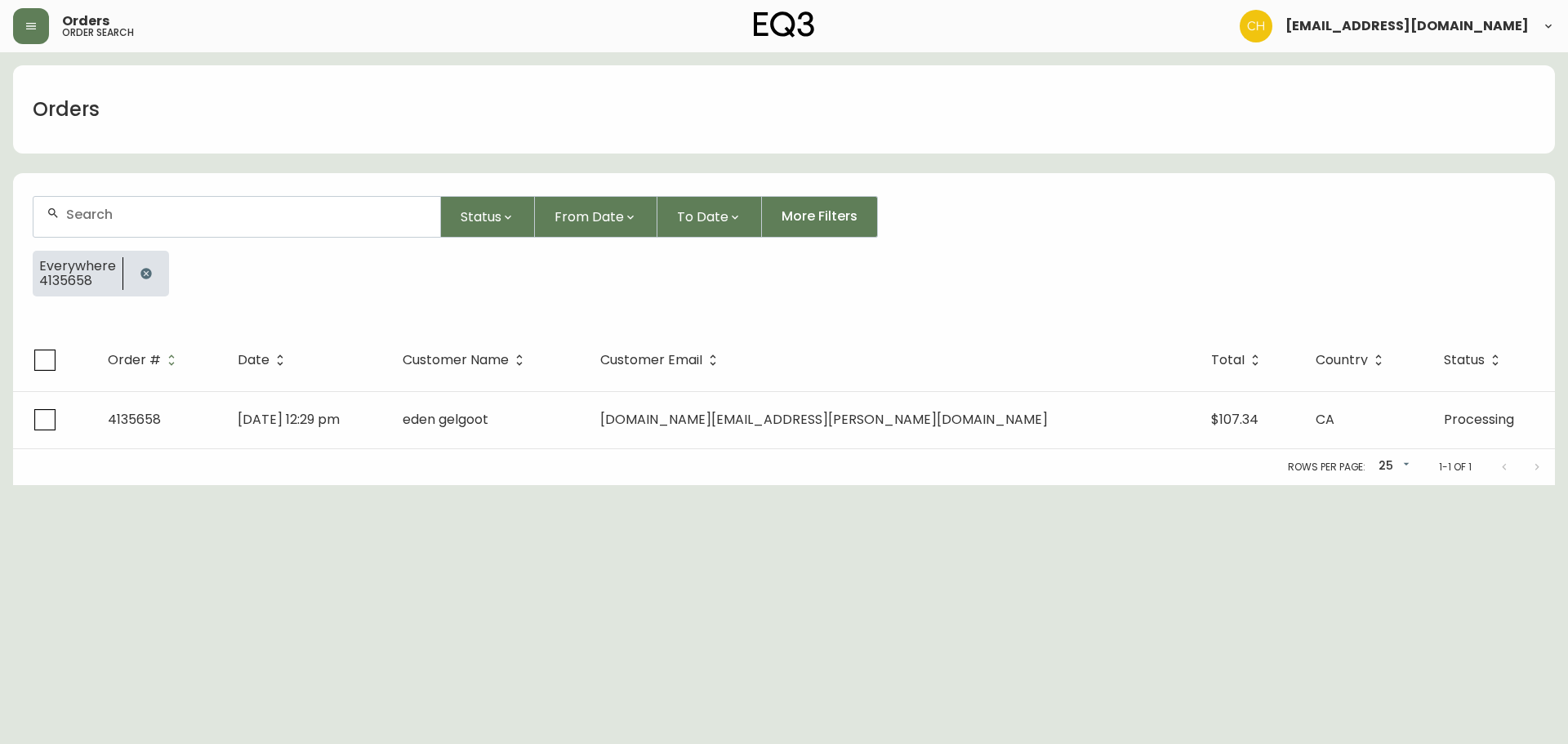
click at [97, 215] on input "text" at bounding box center [246, 214] width 361 height 16
type input "4135660"
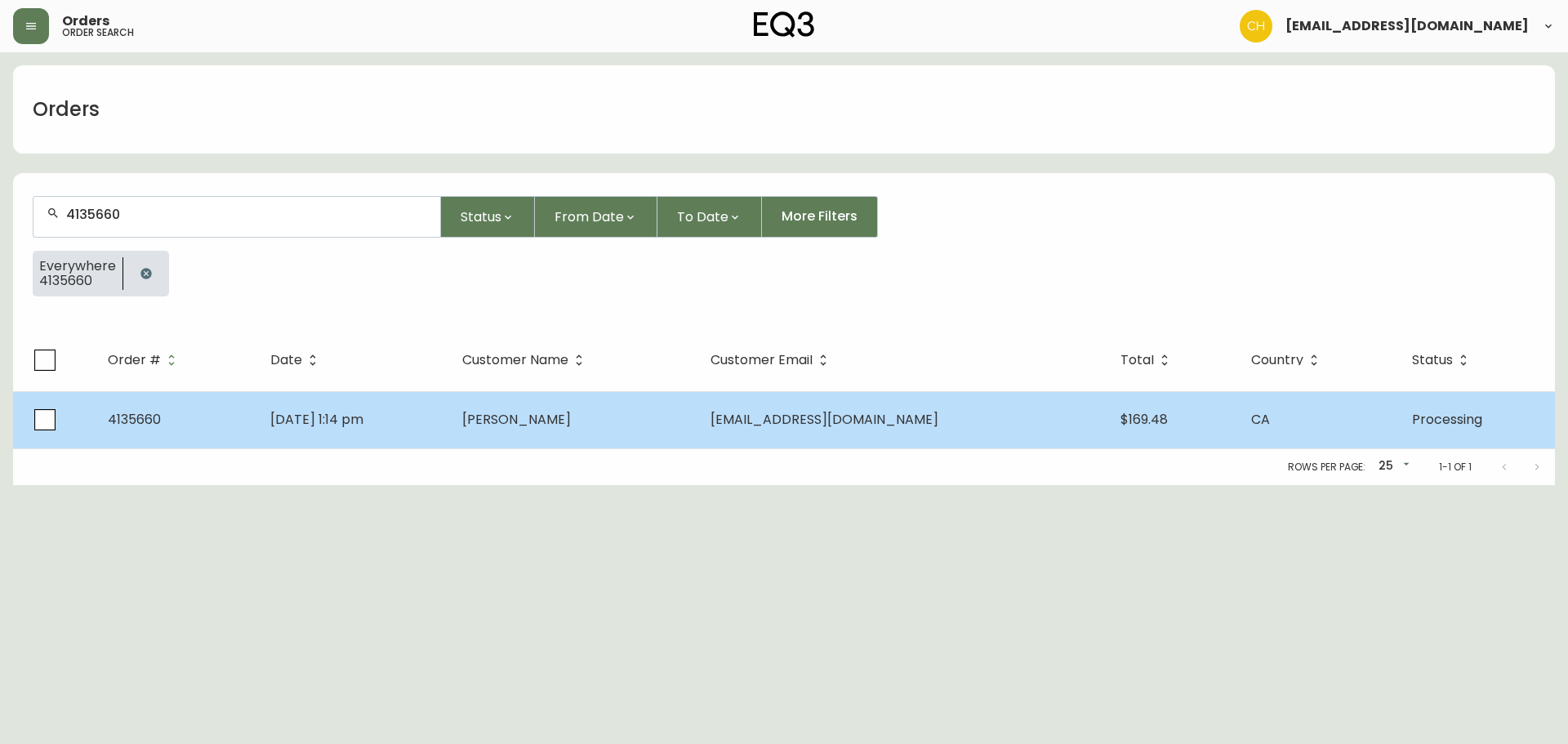
click at [450, 422] on td "[DATE] 1:14 pm" at bounding box center [353, 419] width 193 height 58
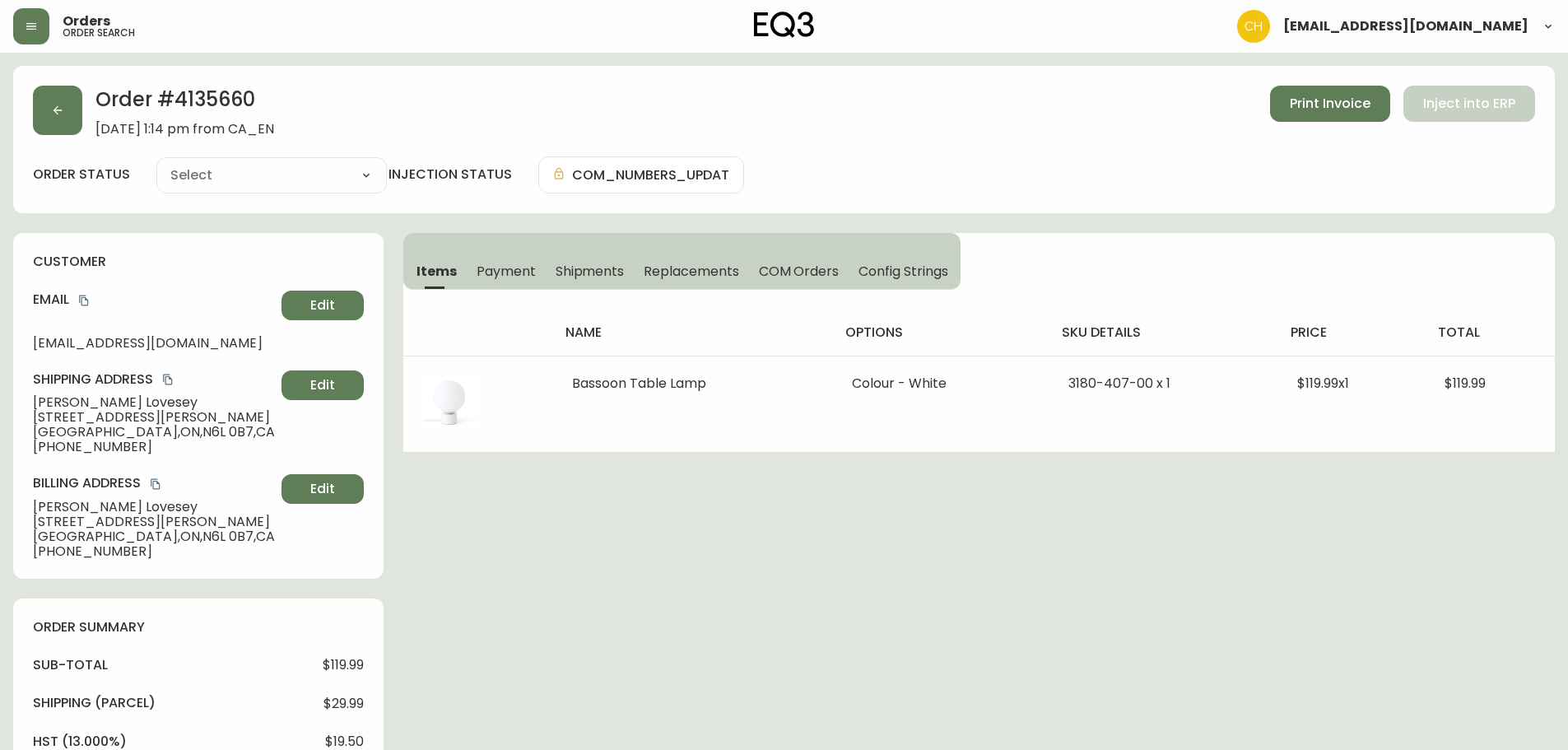
type input "Processing"
select select "PROCESSING"
click at [56, 118] on button "button" at bounding box center [58, 110] width 50 height 50
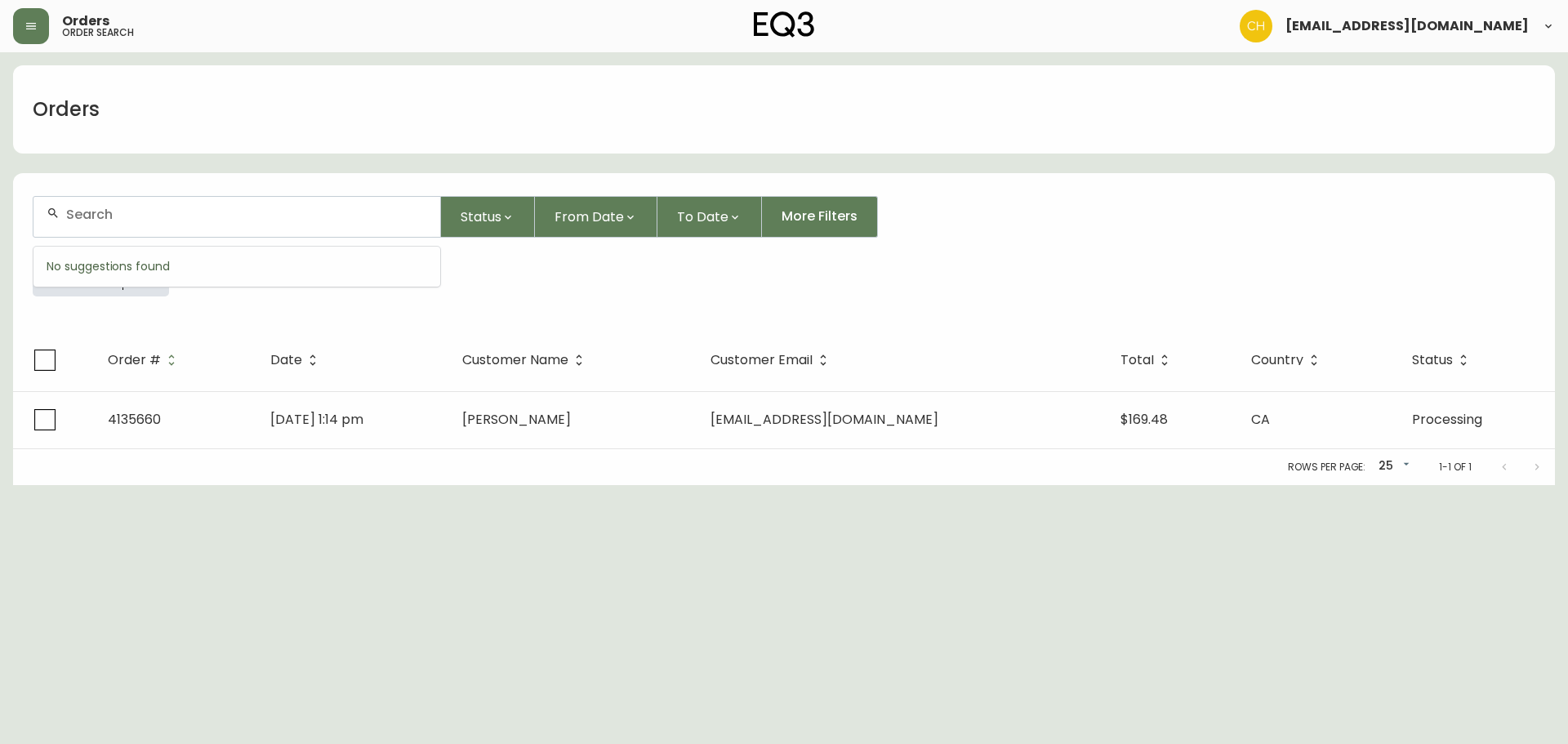
click at [89, 211] on input "text" at bounding box center [246, 214] width 361 height 16
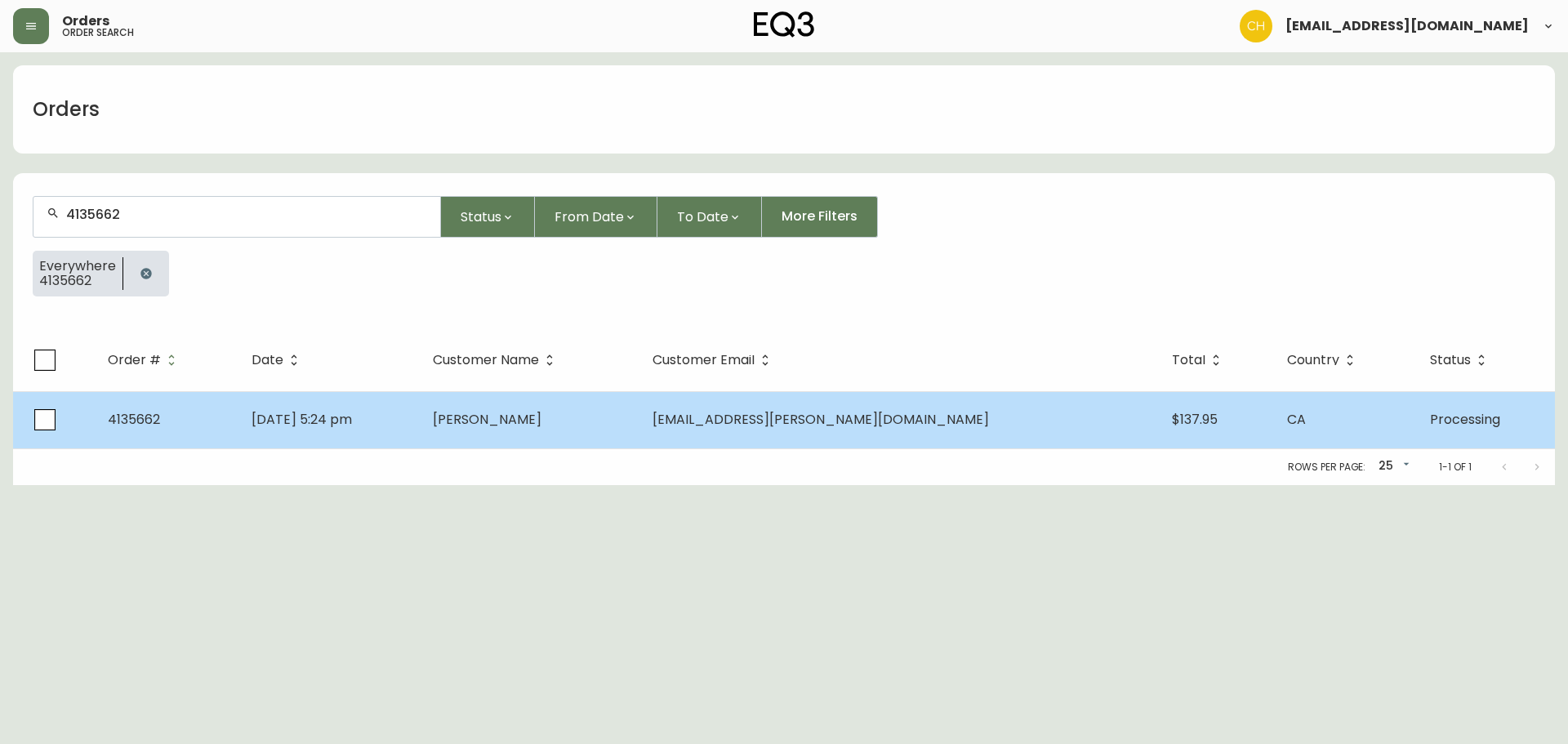
click at [542, 421] on span "[PERSON_NAME]" at bounding box center [487, 419] width 109 height 19
click at [542, 420] on span "[PERSON_NAME]" at bounding box center [487, 419] width 109 height 19
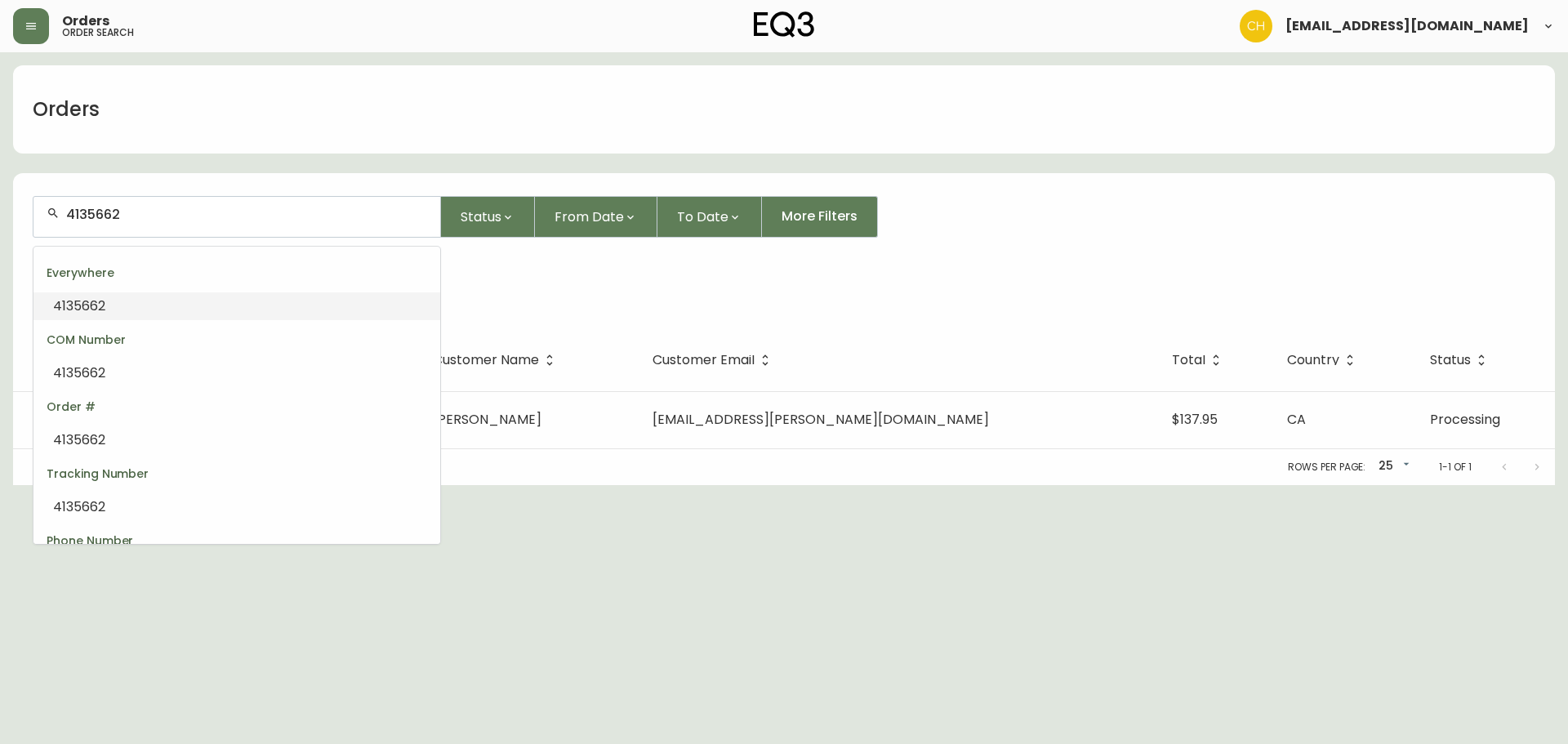
drag, startPoint x: 129, startPoint y: 213, endPoint x: 31, endPoint y: 186, distance: 101.7
click at [34, 191] on form "4135662 Status From Date To Date More Filters Everywhere 4135662" at bounding box center [784, 252] width 1542 height 152
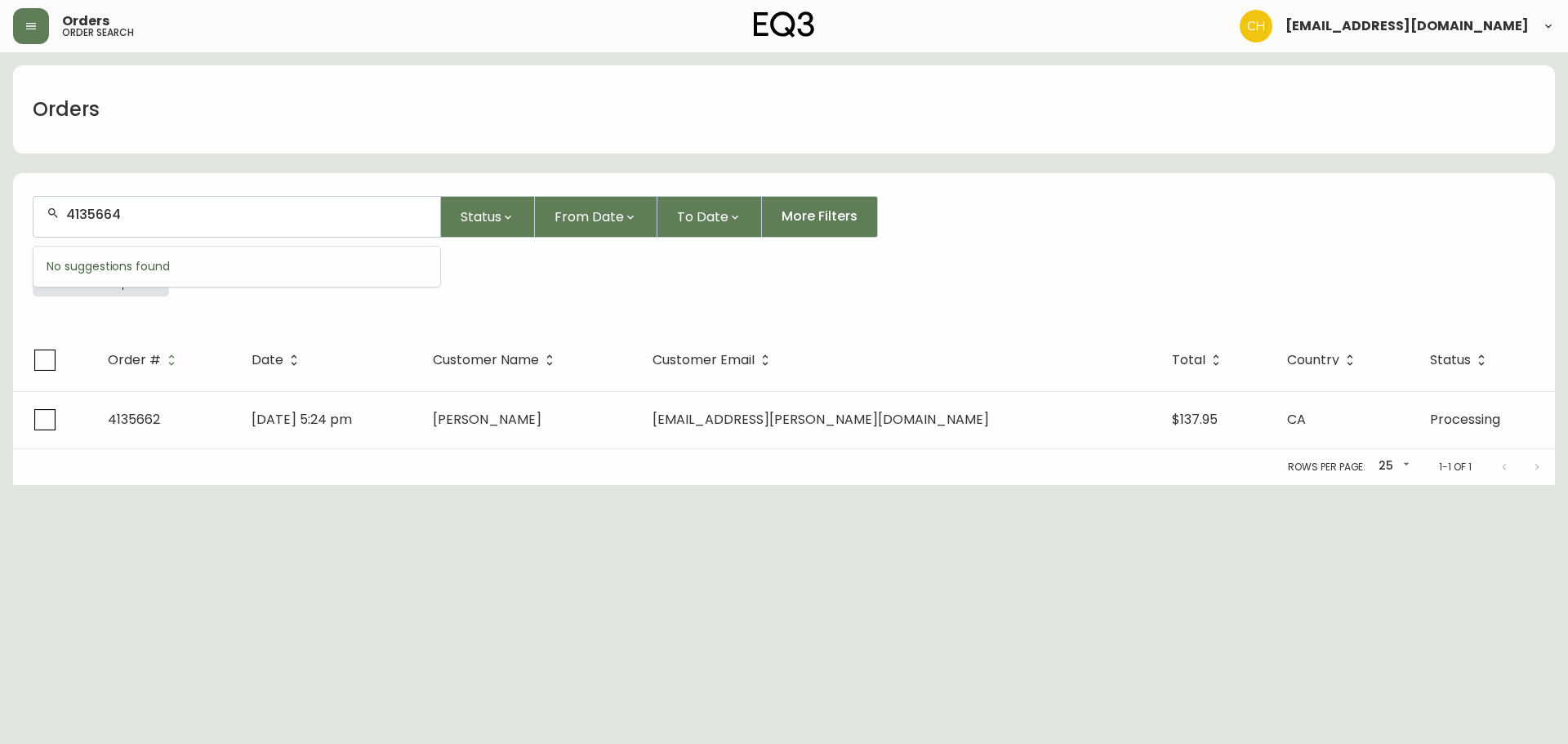
type input "4135664"
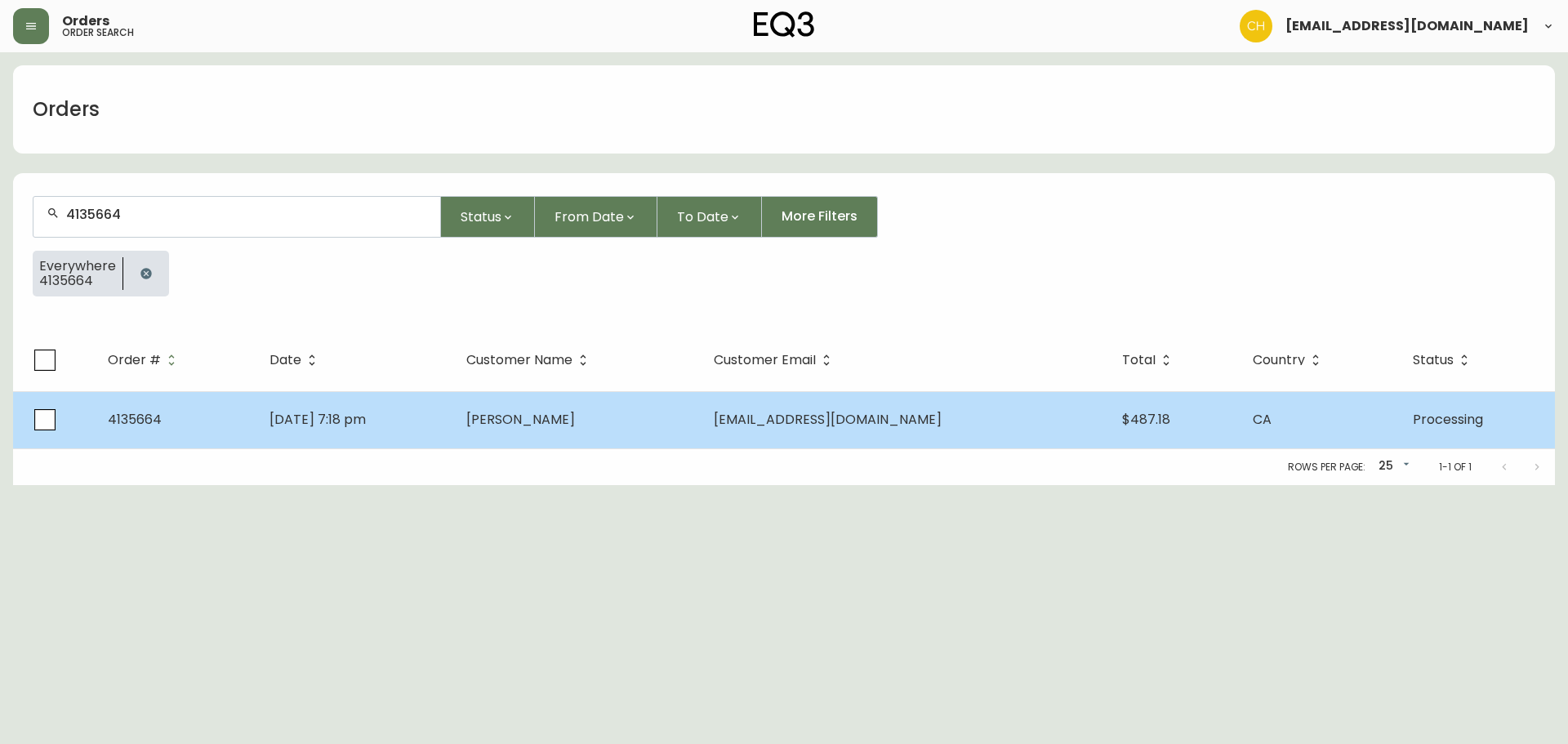
click at [453, 429] on td "[DATE] 7:18 pm" at bounding box center [355, 419] width 197 height 58
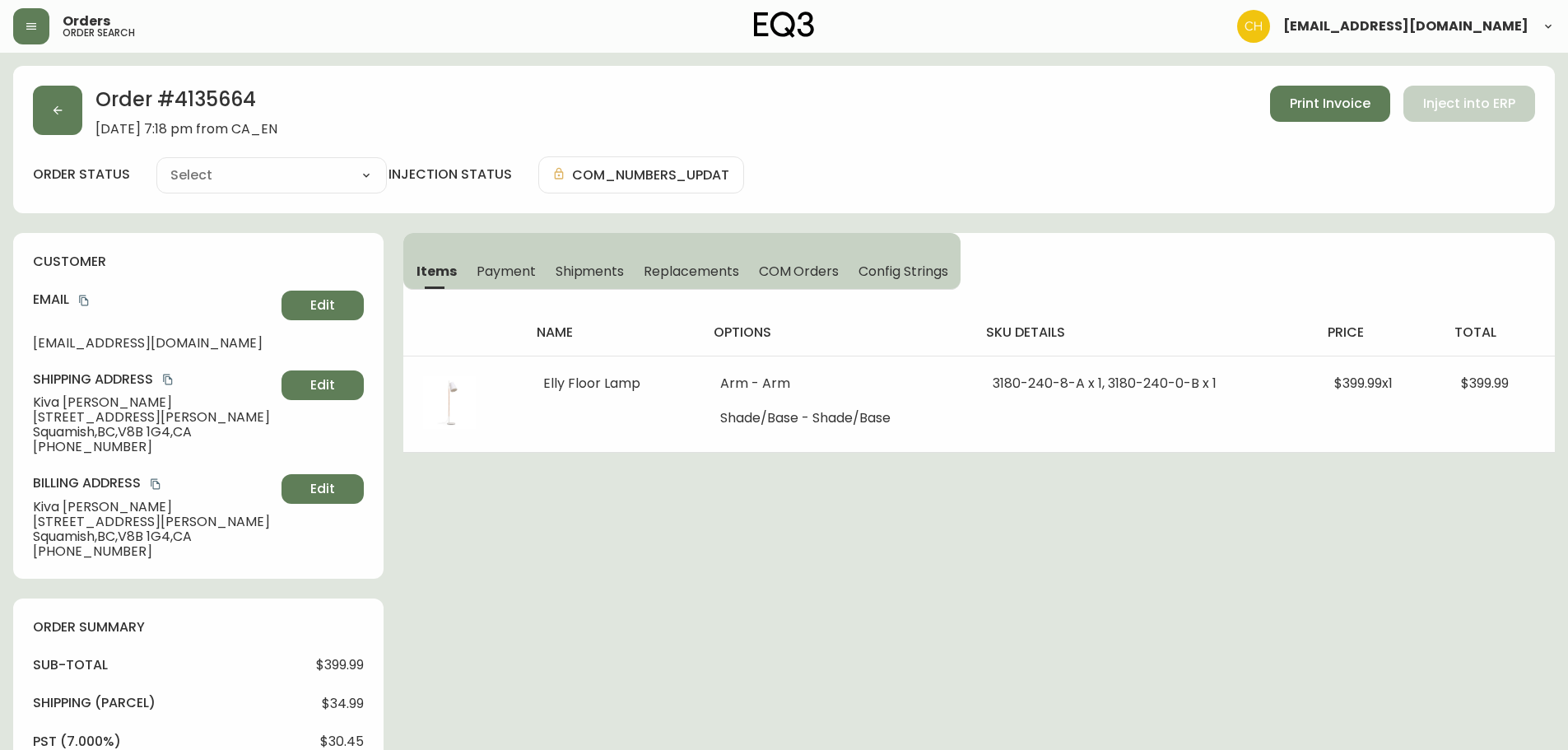
type input "Processing"
select select "PROCESSING"
click at [59, 117] on button "button" at bounding box center [58, 110] width 50 height 50
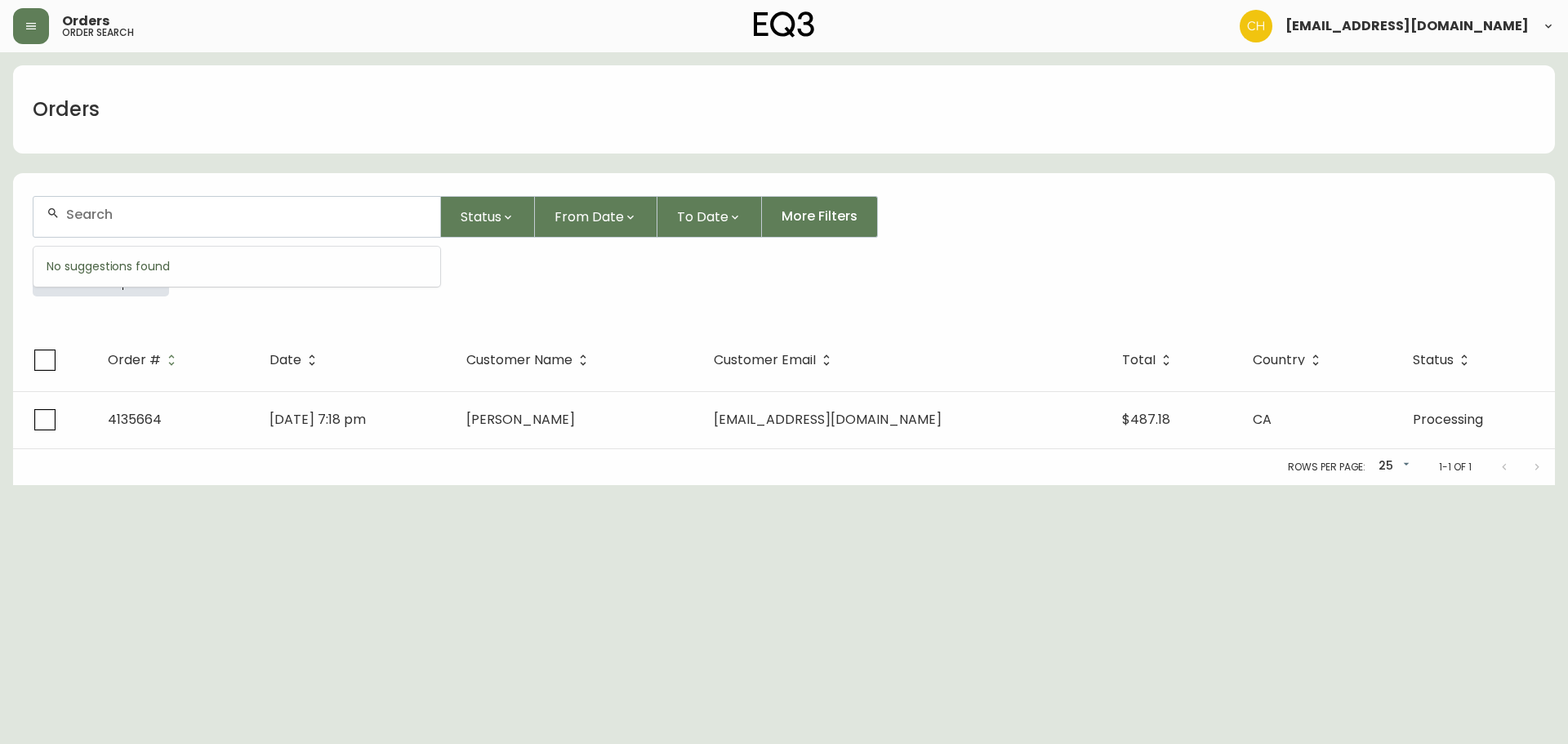
click at [79, 207] on input "text" at bounding box center [246, 214] width 361 height 16
type input "4135666"
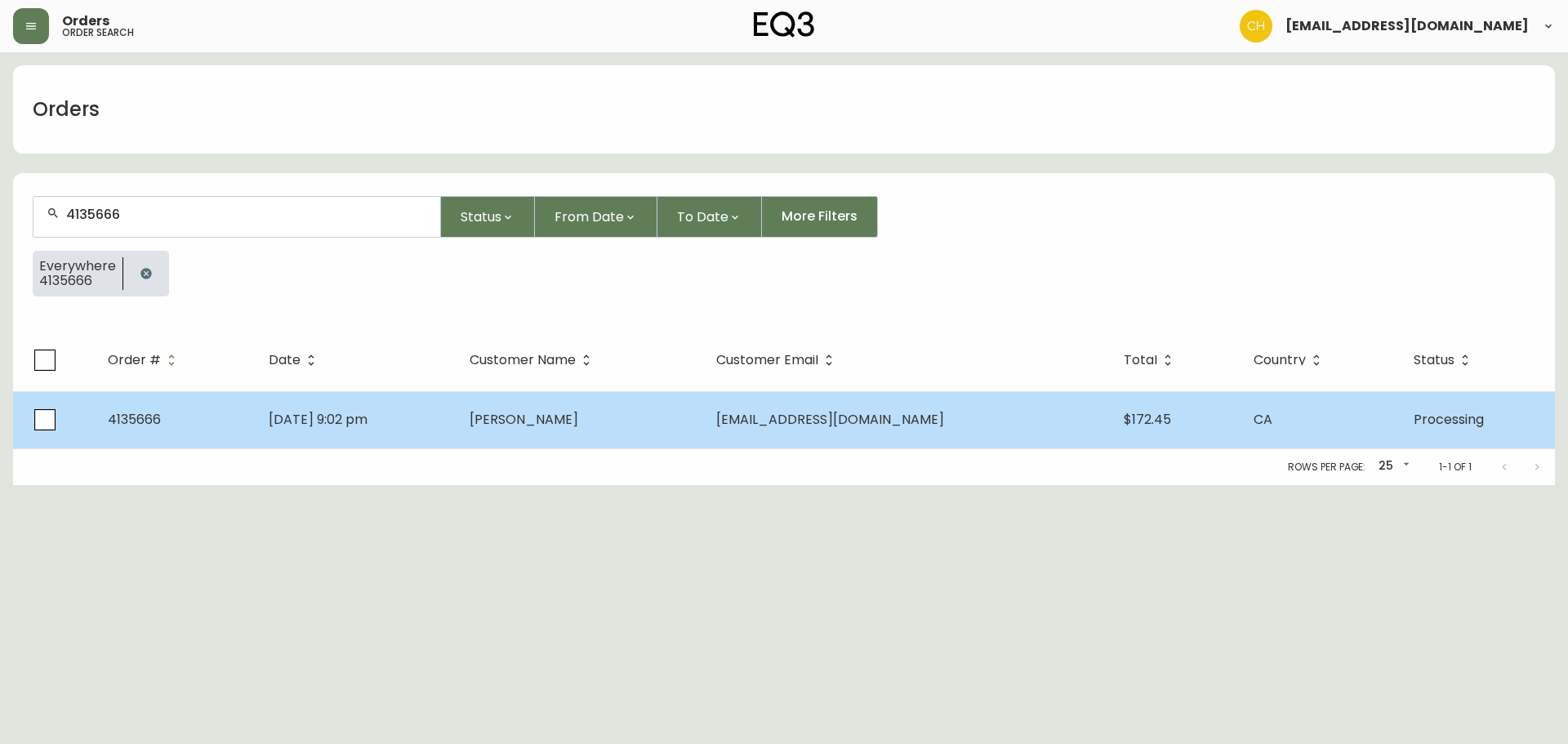
click at [457, 409] on td "[DATE] 9:02 pm" at bounding box center [356, 419] width 201 height 58
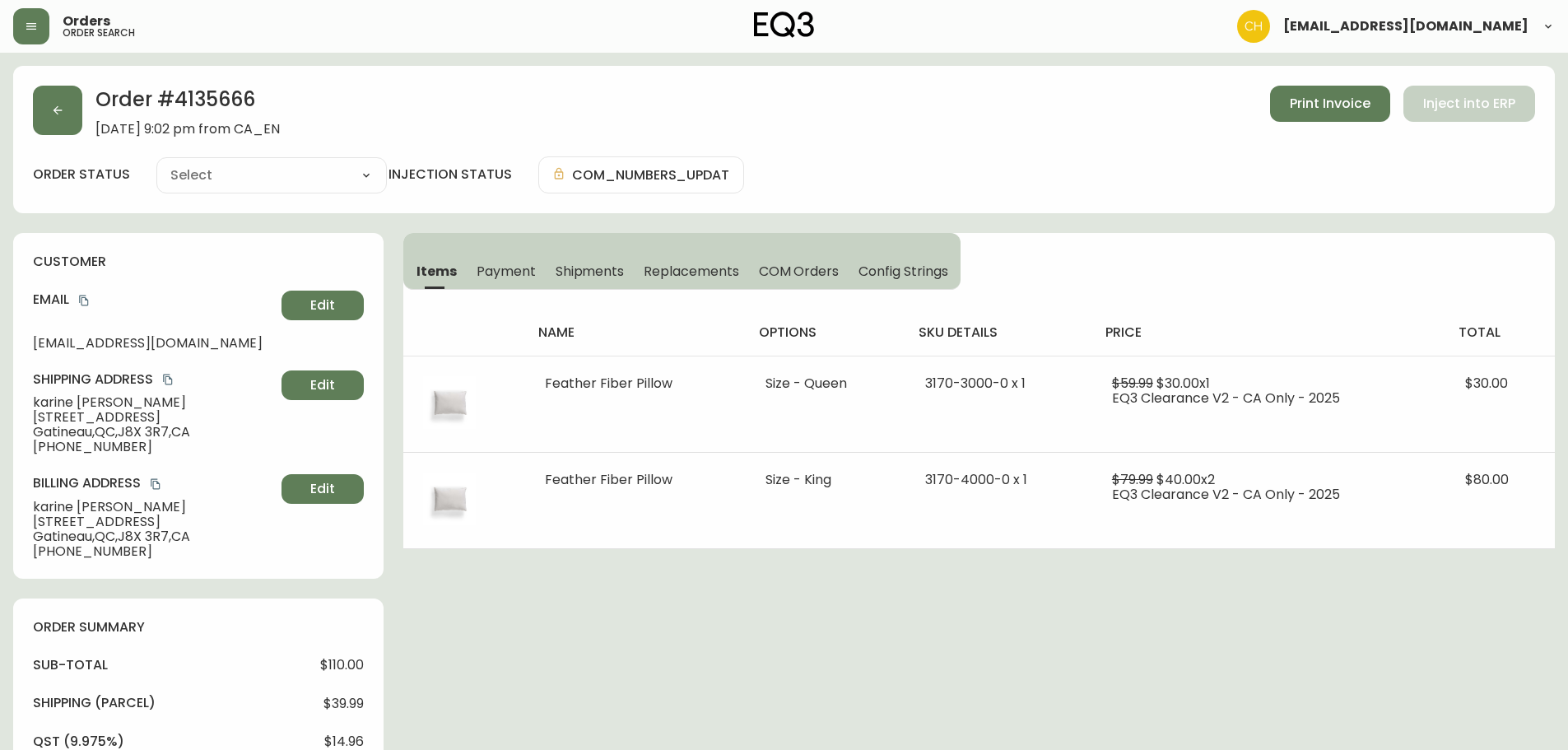
type input "Processing"
select select "PROCESSING"
click at [48, 116] on button "button" at bounding box center [58, 110] width 50 height 50
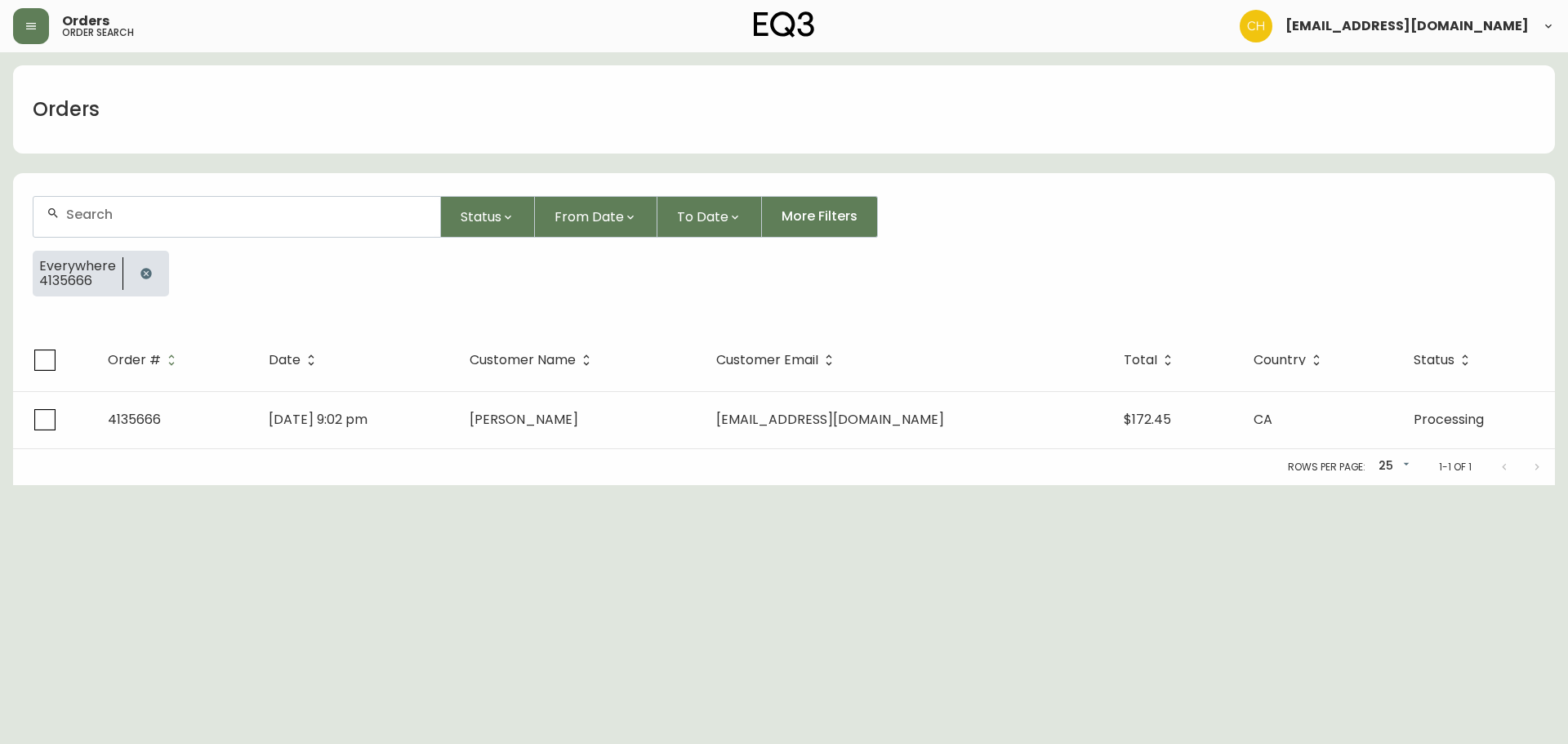
click at [89, 215] on input "text" at bounding box center [246, 214] width 361 height 16
type input "4135672"
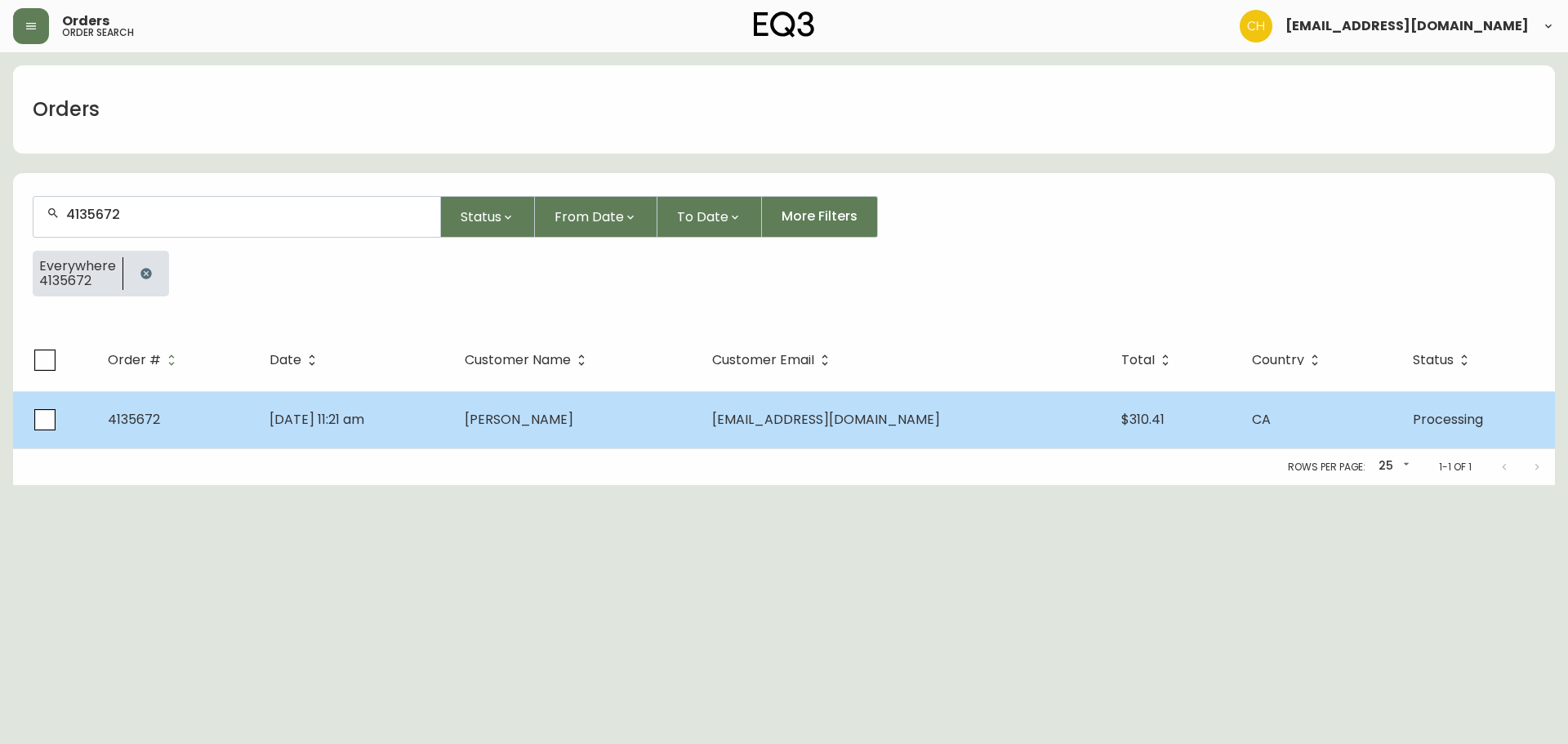
click at [449, 410] on td "[DATE] 11:21 am" at bounding box center [354, 419] width 195 height 58
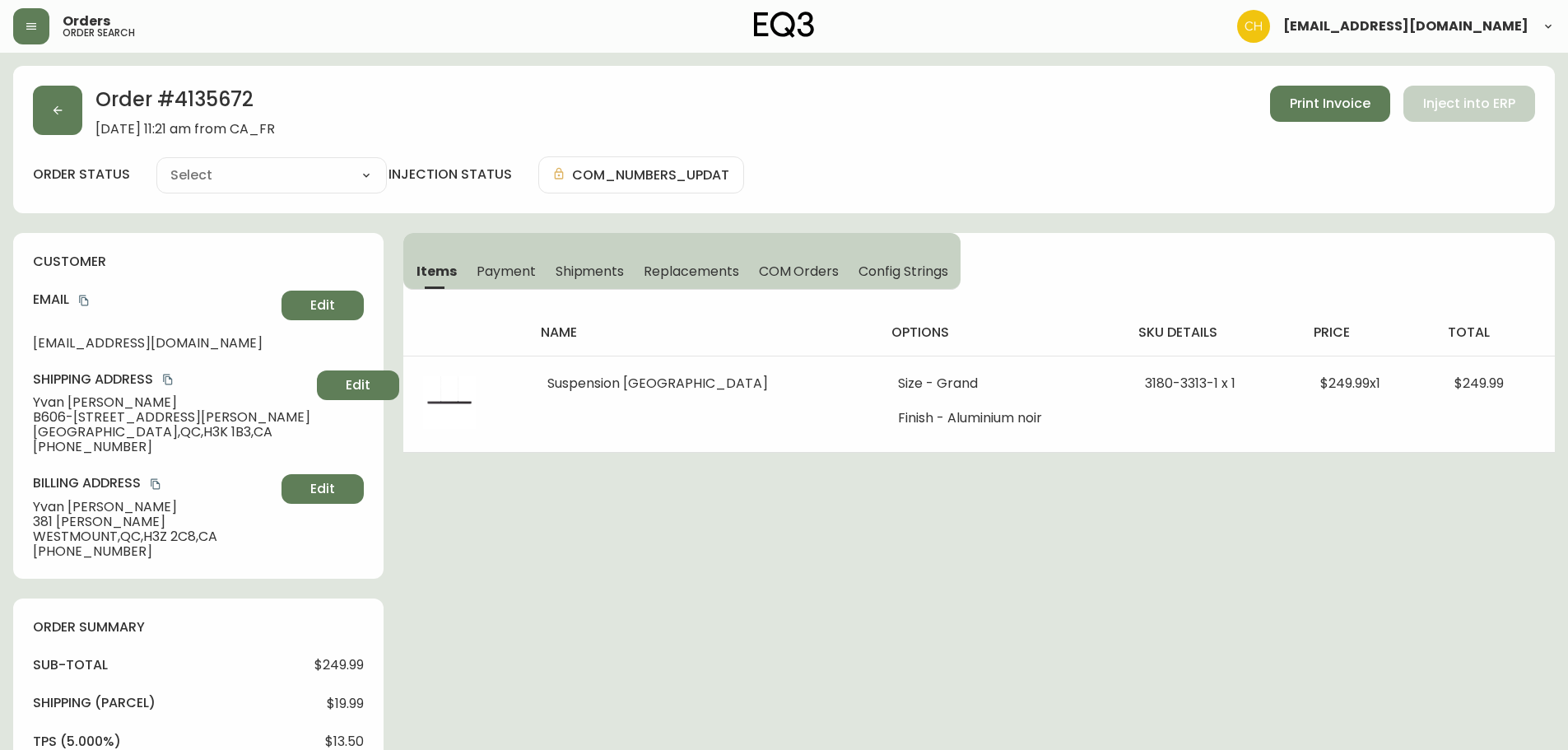
type input "Processing"
select select "PROCESSING"
click at [75, 122] on button "button" at bounding box center [58, 110] width 50 height 50
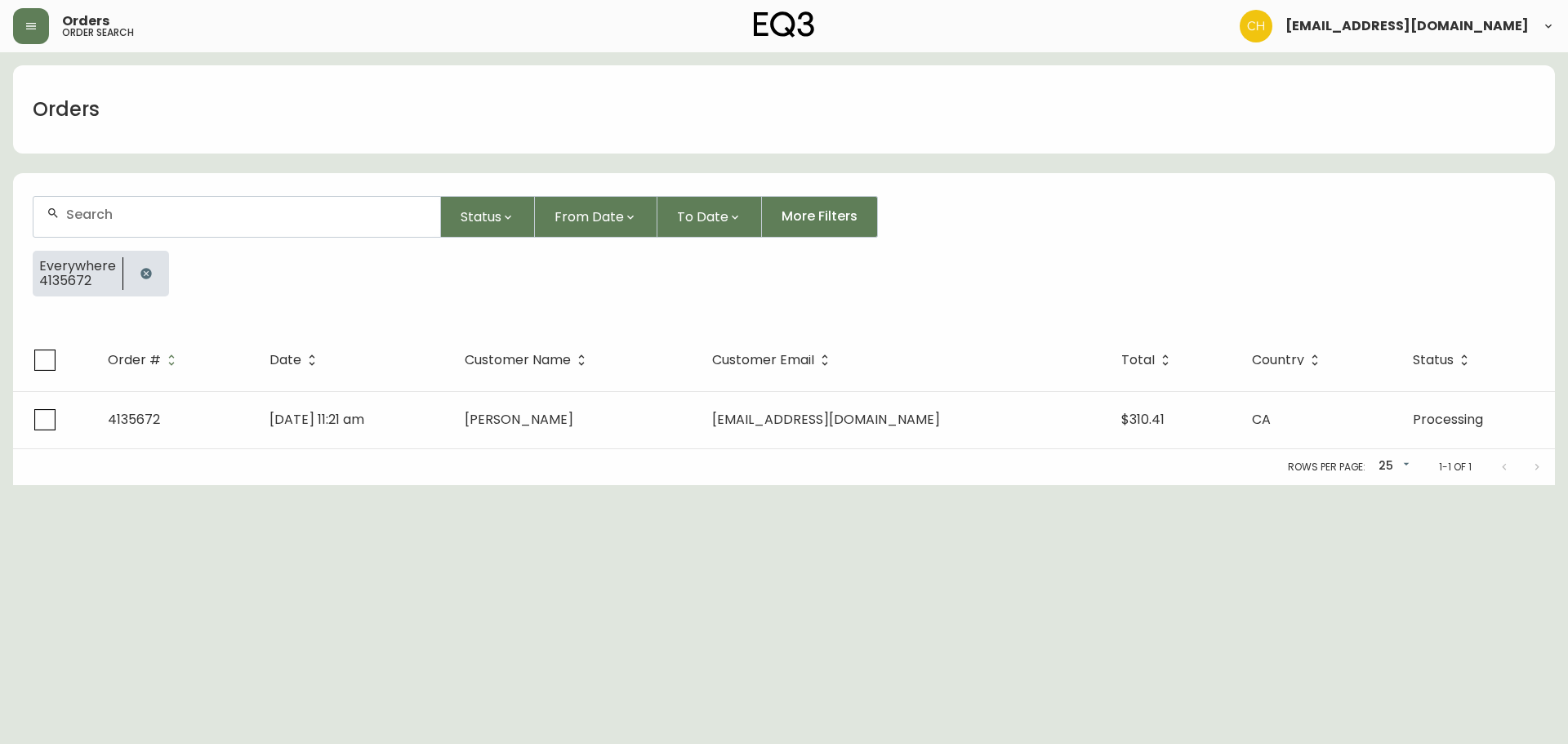
click at [106, 219] on input "text" at bounding box center [246, 214] width 361 height 16
type input "4135675"
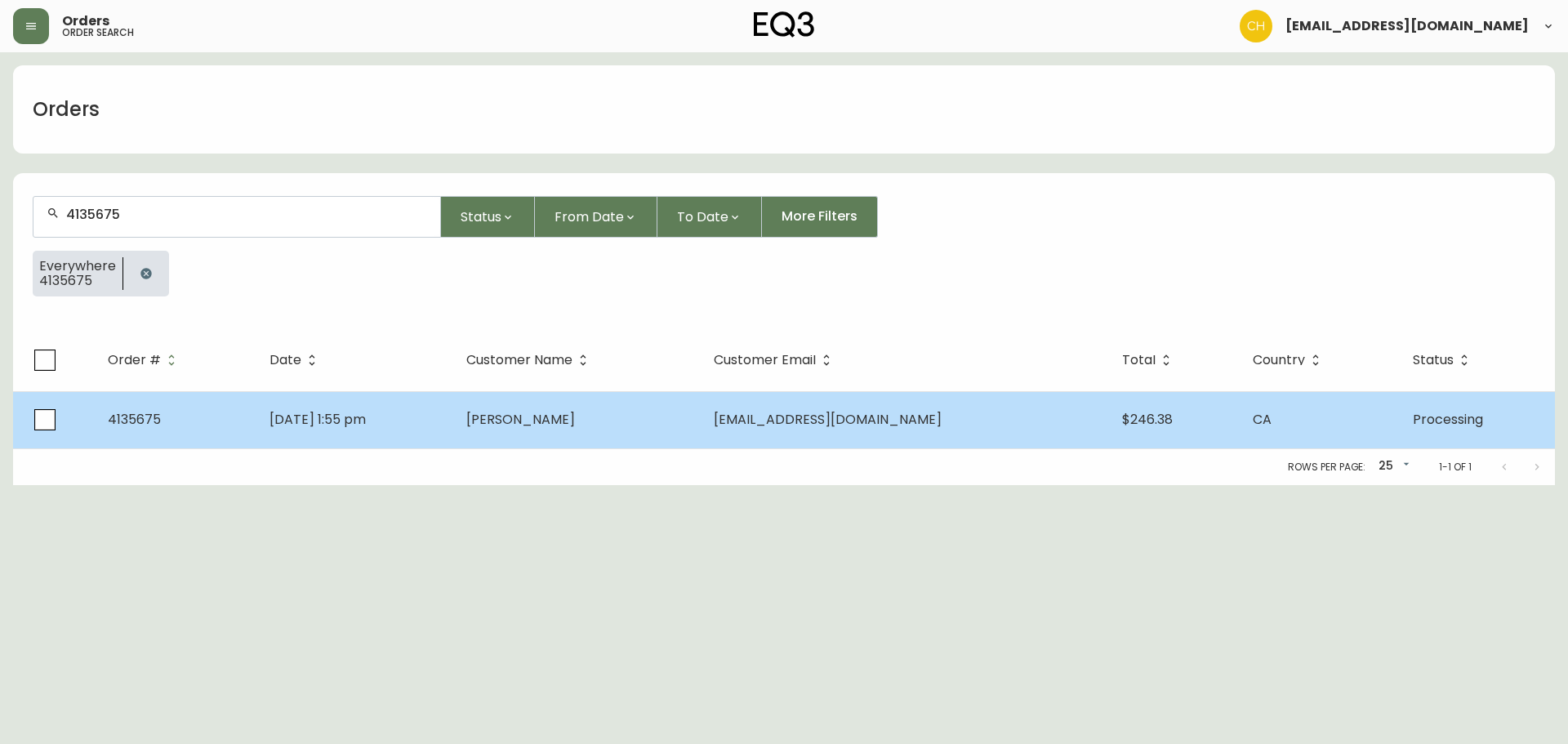
click at [451, 429] on td "[DATE] 1:55 pm" at bounding box center [355, 419] width 197 height 58
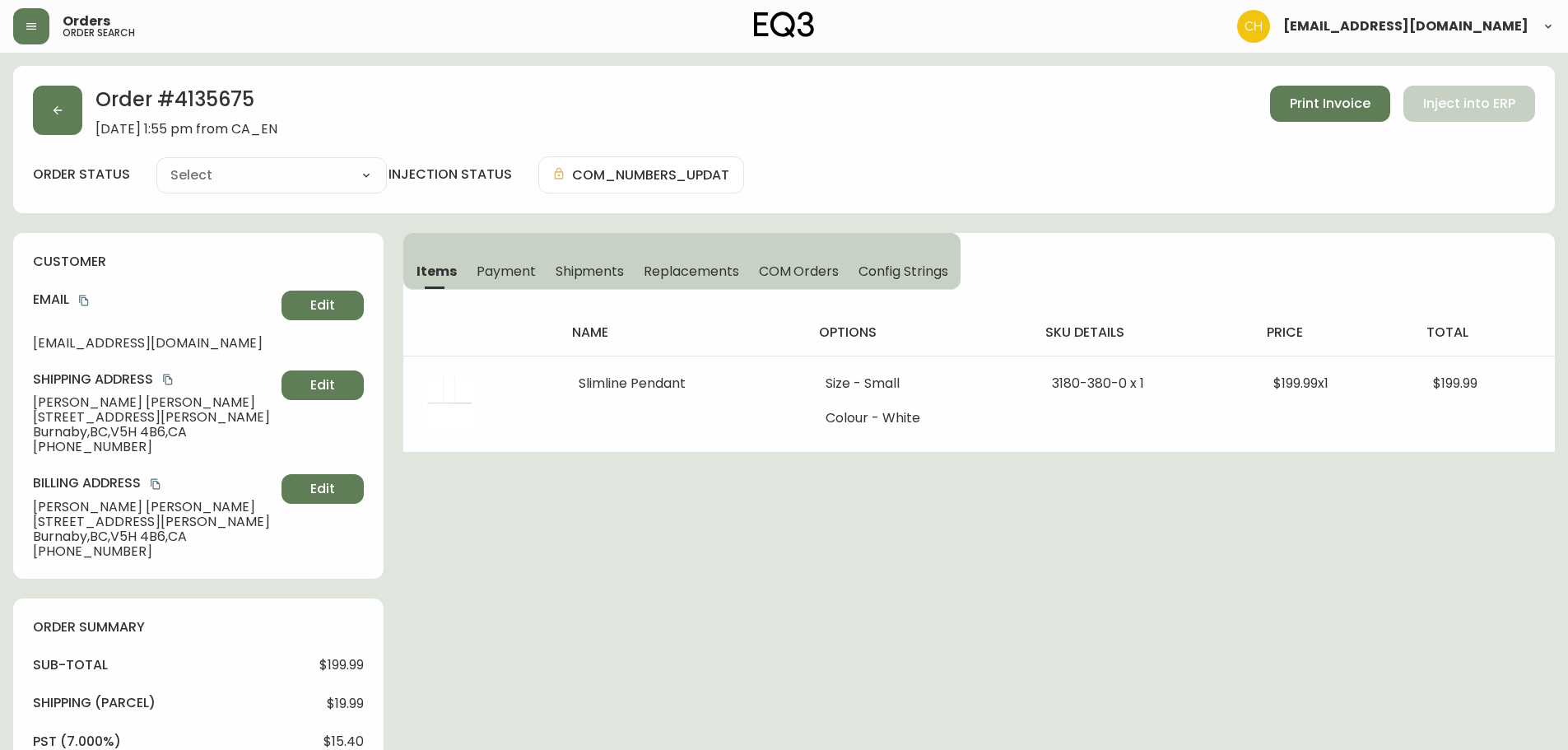
type input "Processing"
select select "PROCESSING"
click at [67, 99] on button "button" at bounding box center [58, 110] width 50 height 50
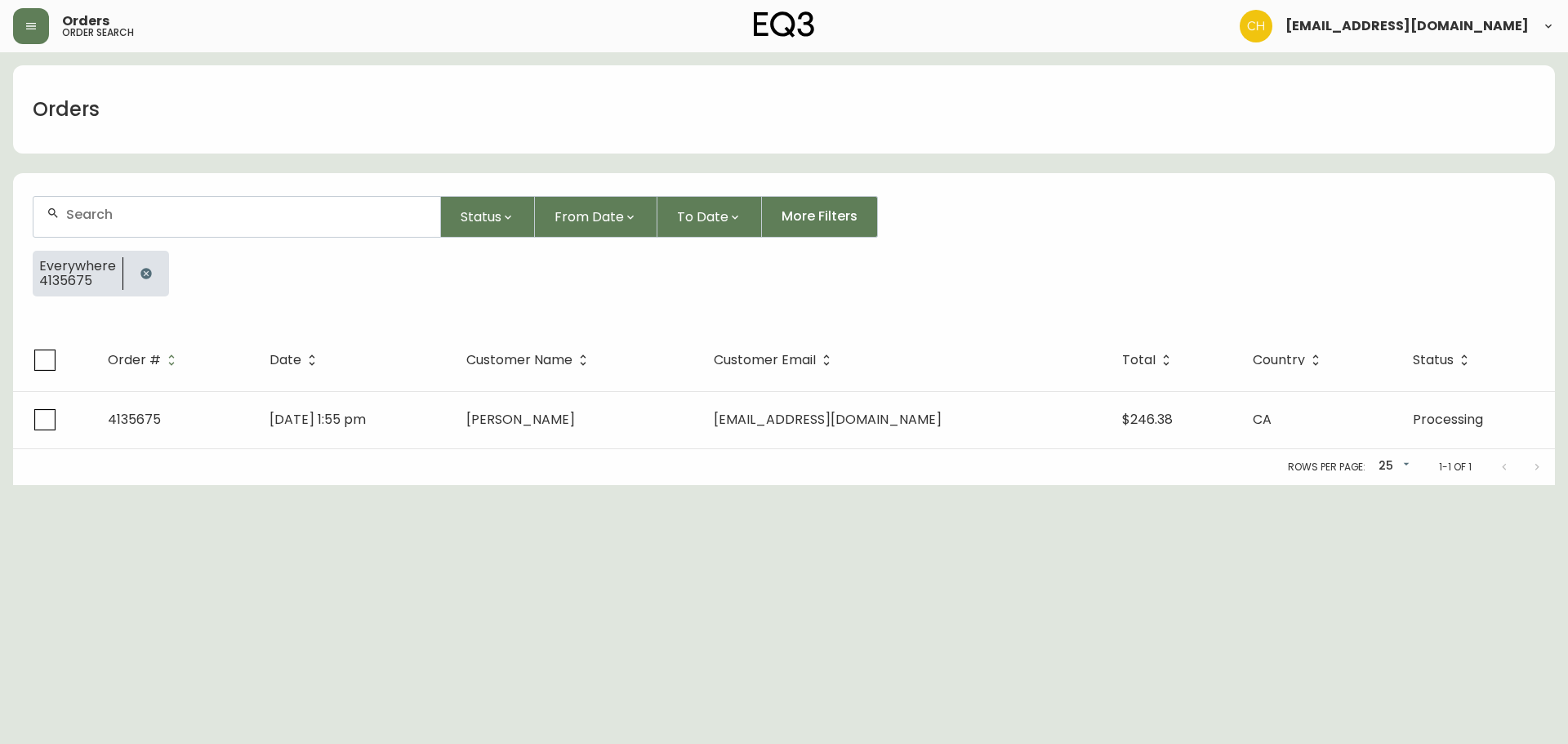
click at [104, 214] on input "text" at bounding box center [246, 214] width 361 height 16
type input "4135646"
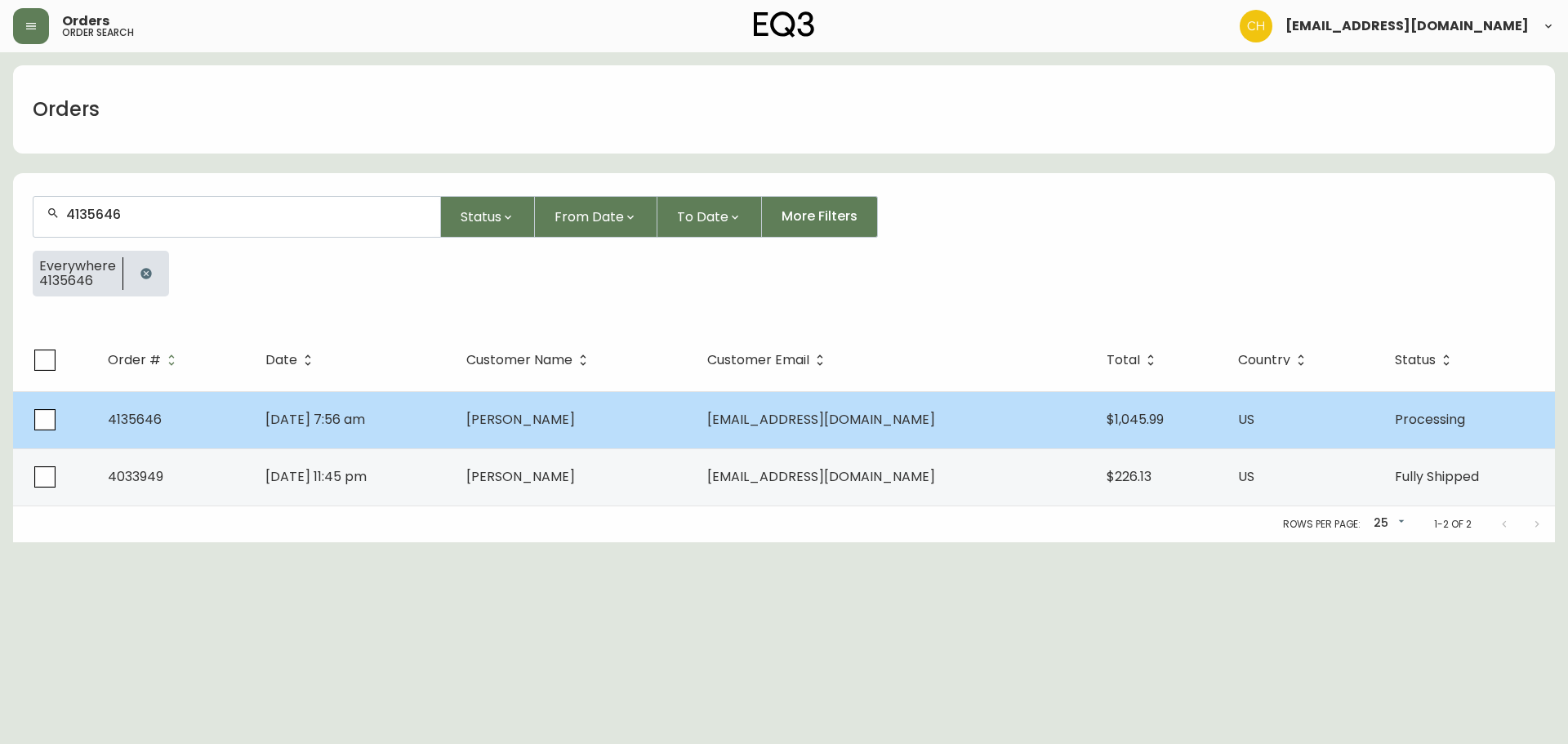
click at [538, 411] on span "[PERSON_NAME]" at bounding box center [521, 419] width 109 height 19
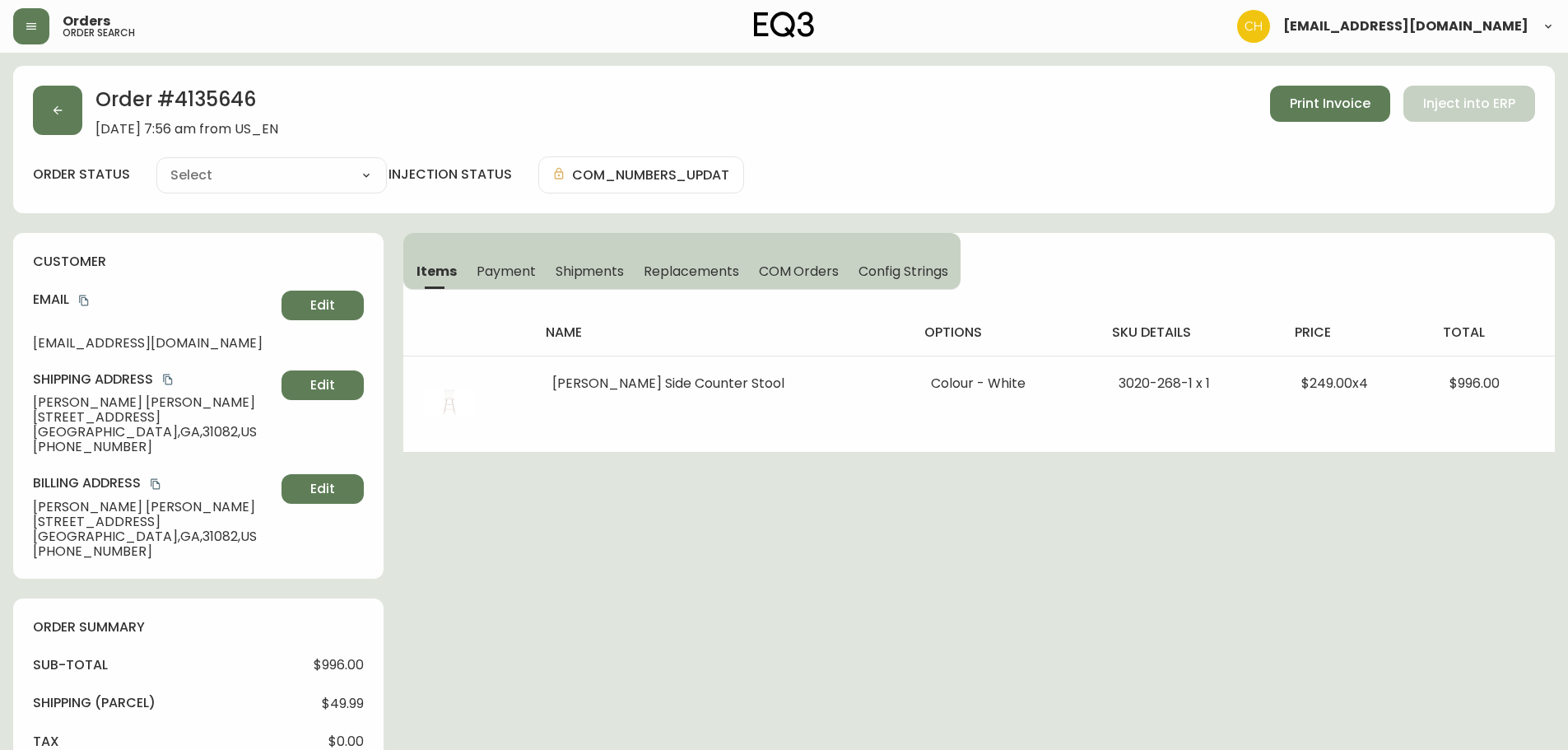
type input "Processing"
select select "PROCESSING"
